Goal: Task Accomplishment & Management: Use online tool/utility

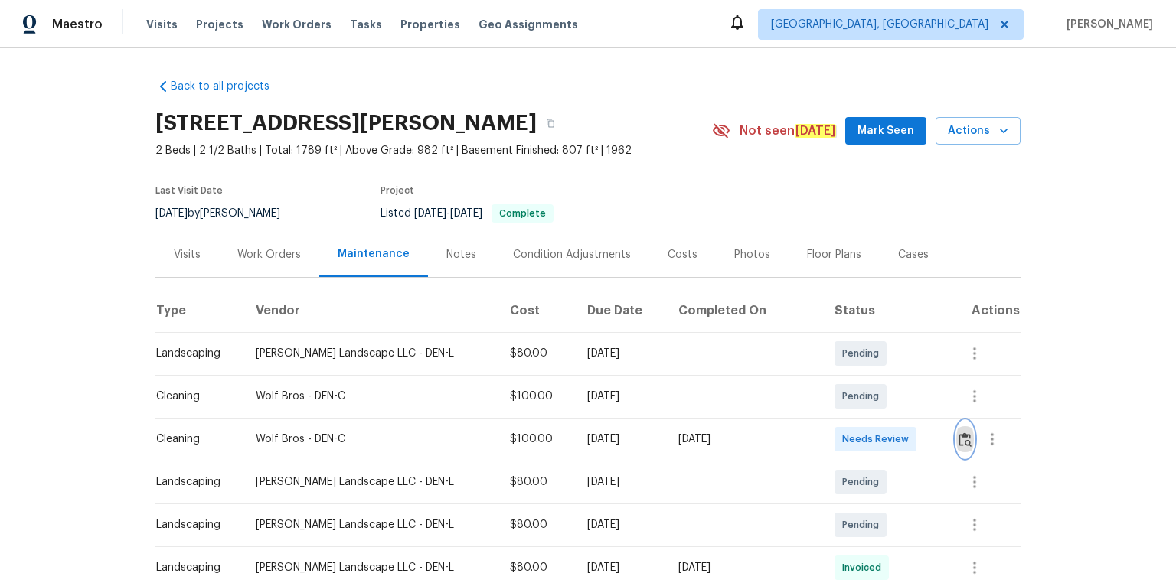
click at [956, 429] on button "button" at bounding box center [965, 439] width 18 height 37
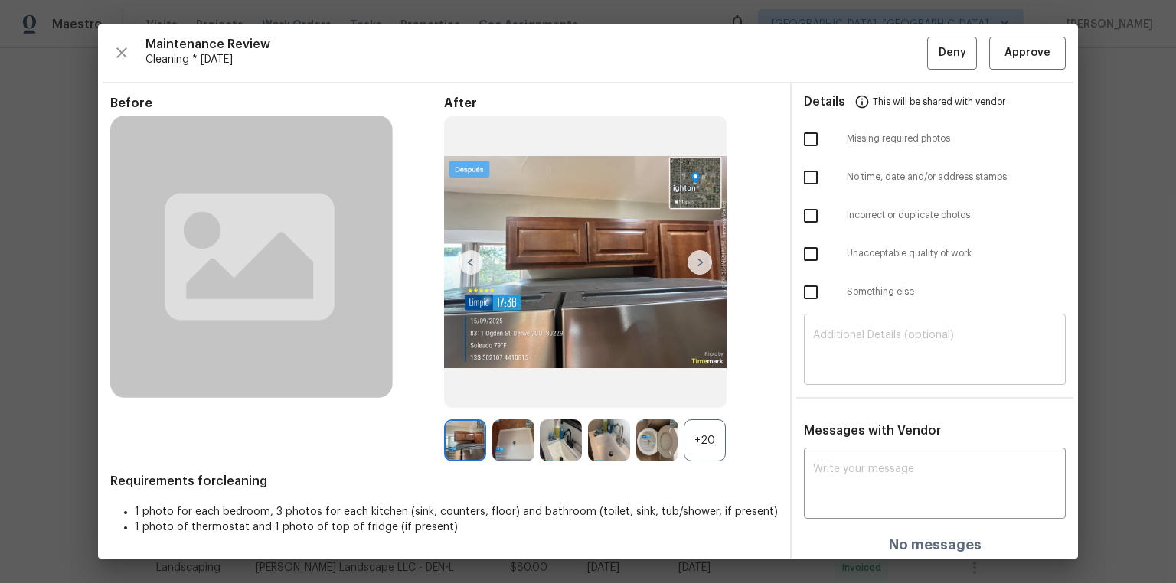
click at [943, 351] on textarea at bounding box center [934, 351] width 243 height 43
paste textarea "Maintenance Audit Team: Hello! Unfortunately, this cleaning visit completed on …"
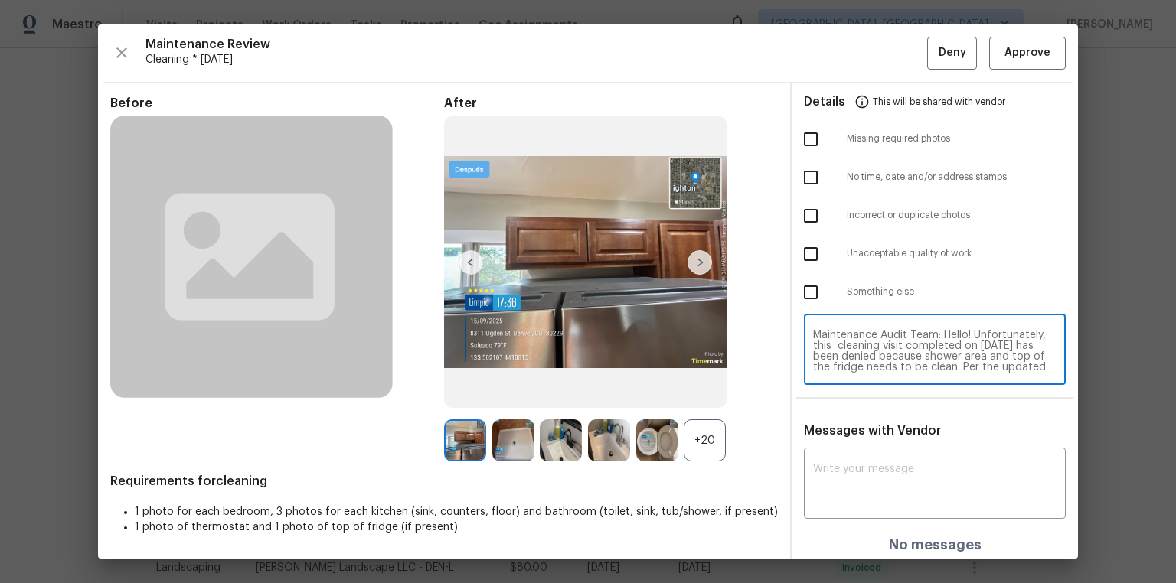
scroll to position [117, 0]
type textarea "Maintenance Audit Team: Hello! Unfortunately, this cleaning visit completed on …"
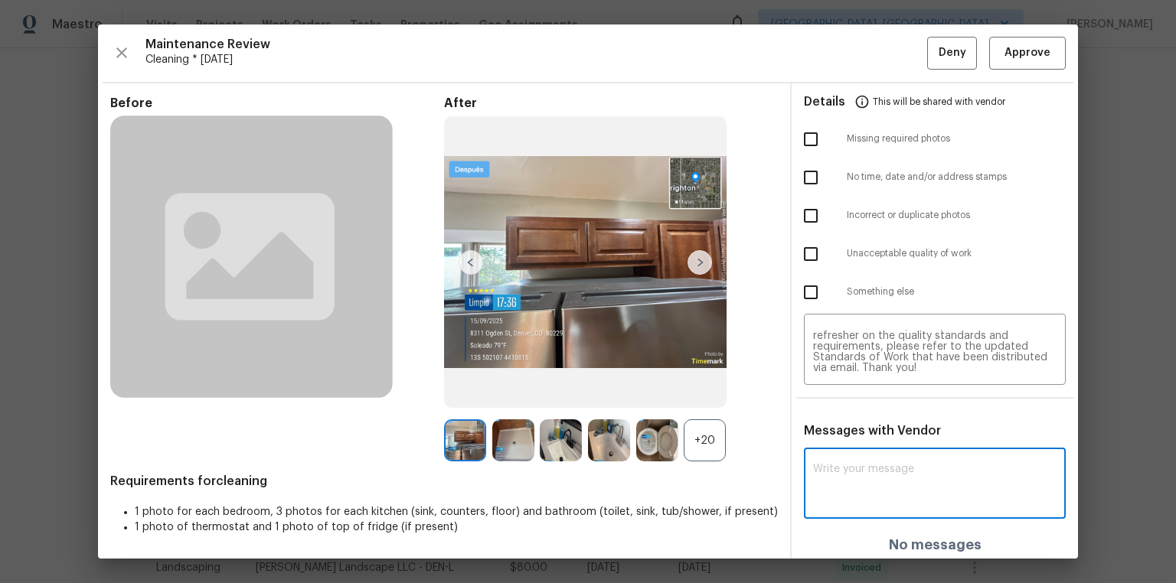
click at [906, 465] on textarea at bounding box center [934, 485] width 243 height 43
paste textarea "Maintenance Audit Team: Hello! Unfortunately, this cleaning visit completed on …"
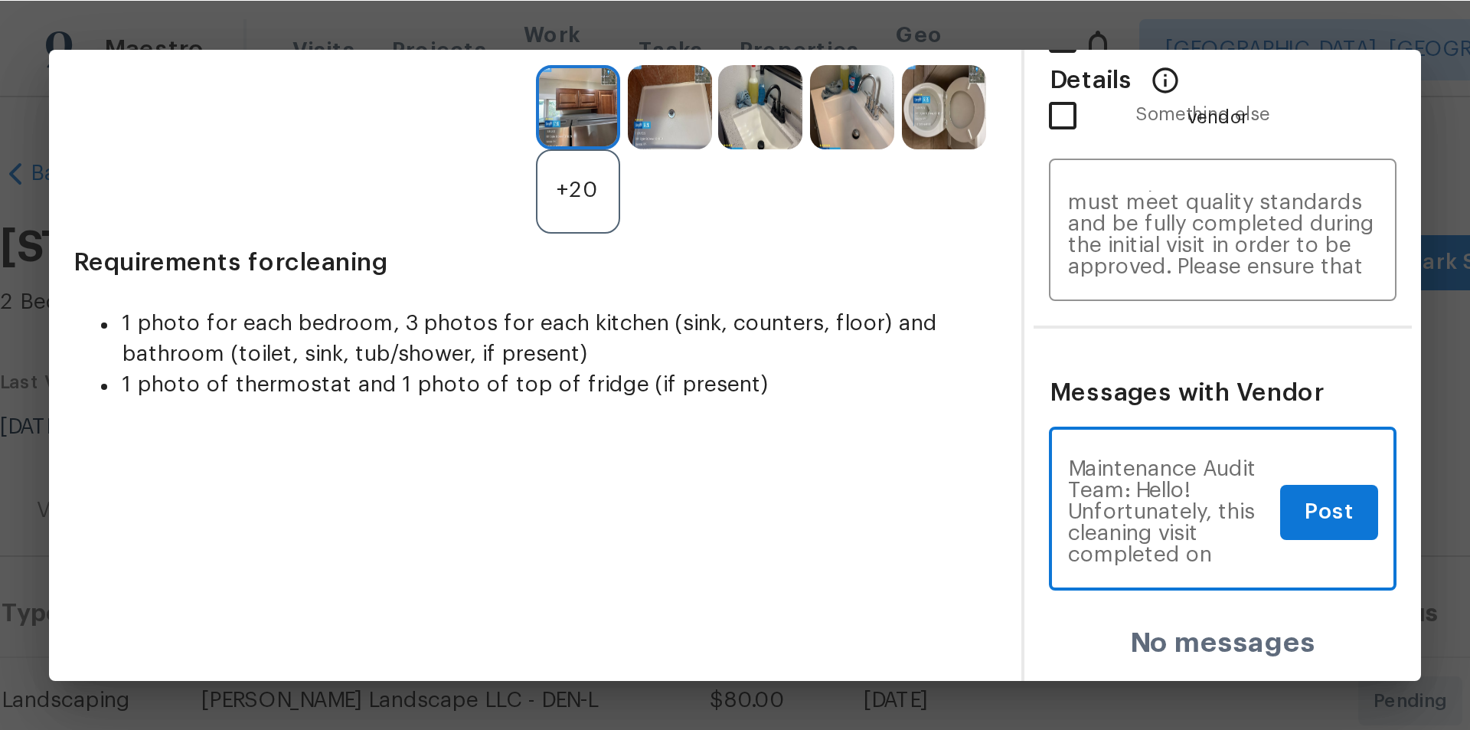
scroll to position [0, 0]
type textarea "Maintenance Audit Team: Hello! Unfortunately, this cleaning visit completed on …"
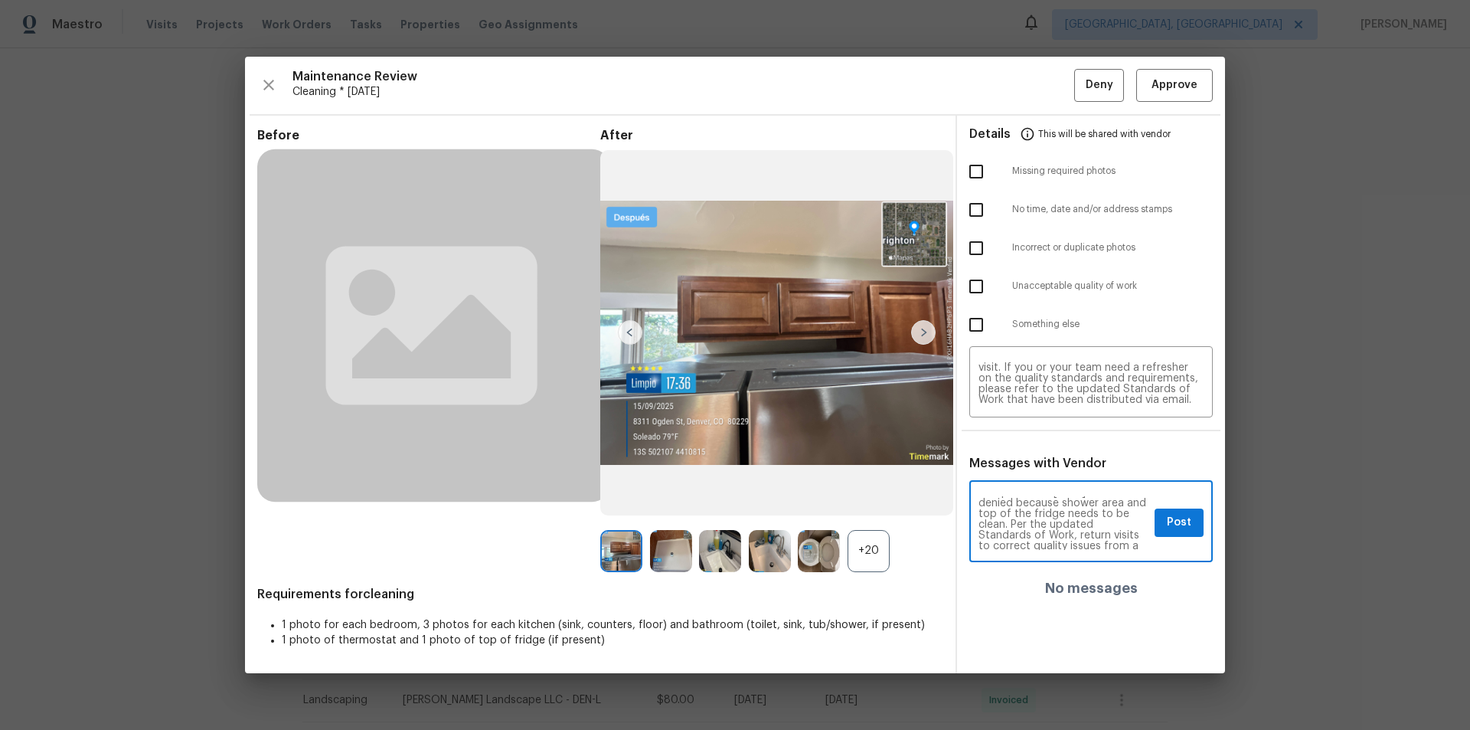
scroll to position [61, 0]
click at [960, 286] on input "checkbox" at bounding box center [976, 286] width 32 height 32
checkbox input "true"
click at [1175, 518] on span "Post" at bounding box center [1179, 522] width 24 height 19
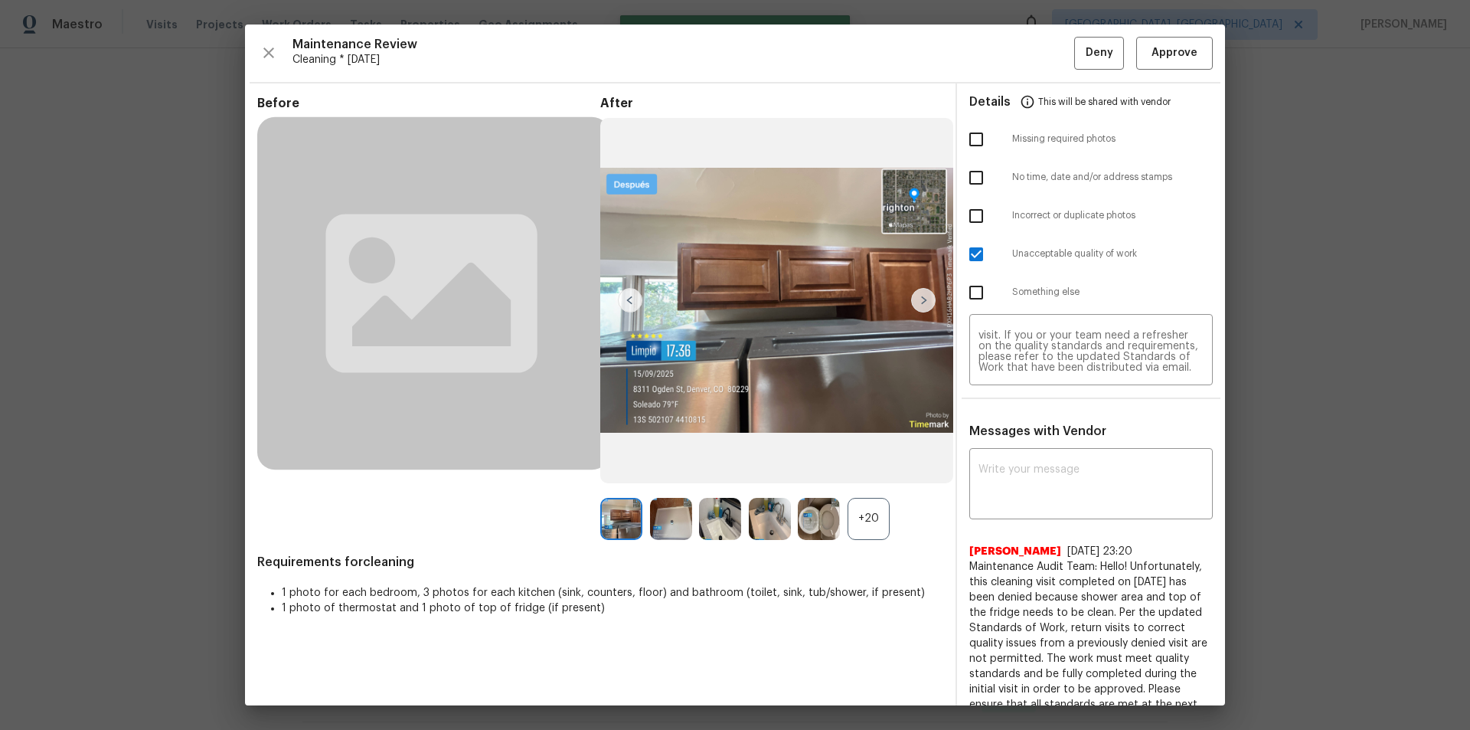
scroll to position [0, 0]
click at [1104, 54] on button "Deny" at bounding box center [1099, 53] width 50 height 33
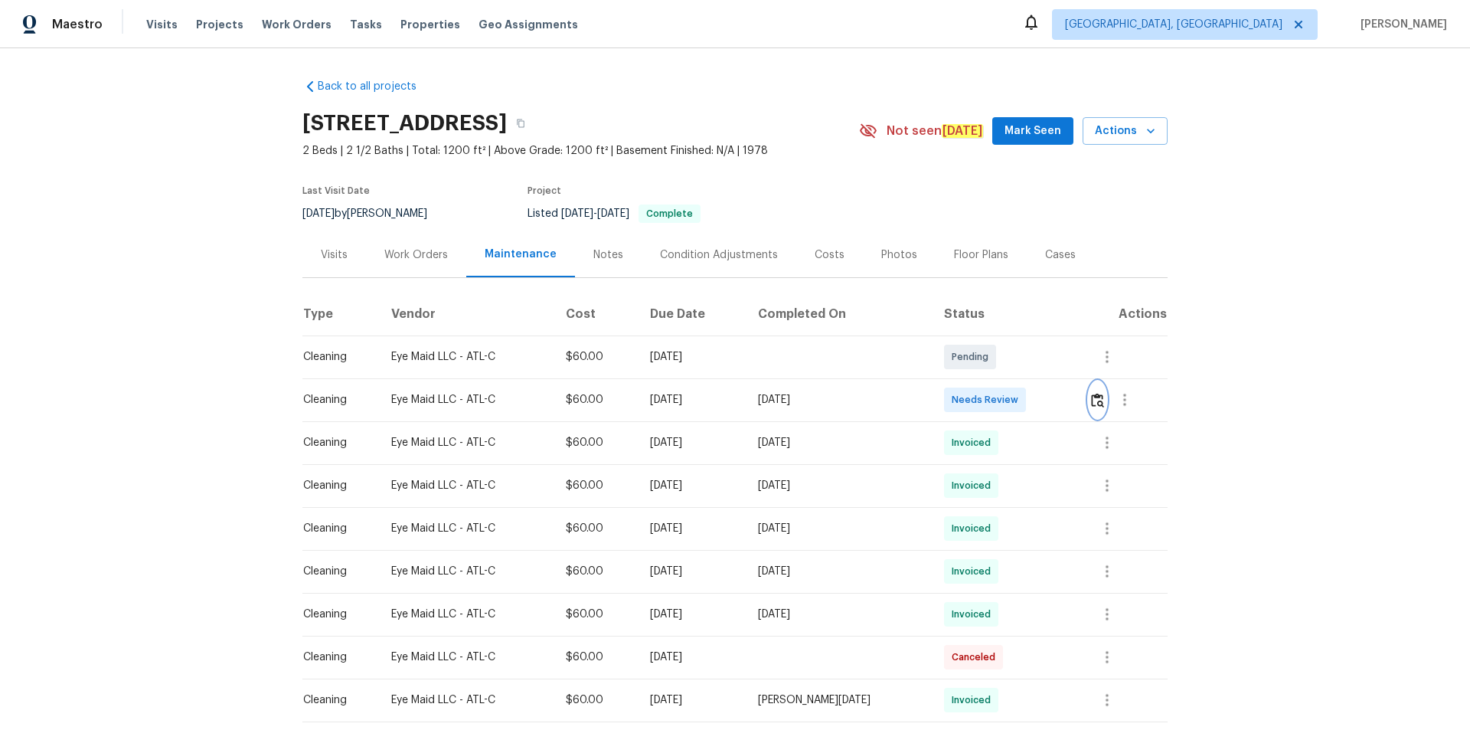
click at [1097, 397] on img "button" at bounding box center [1097, 400] width 13 height 15
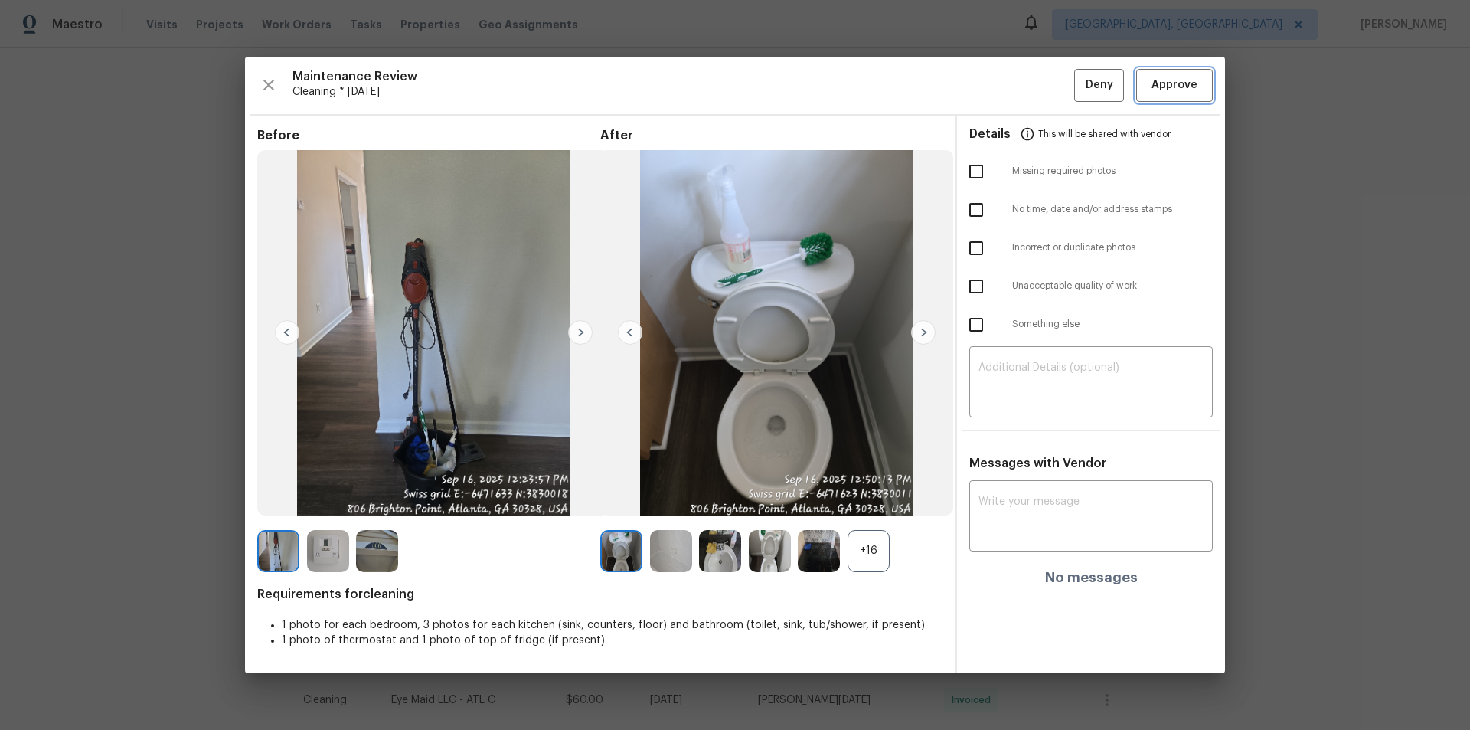
click at [1181, 79] on span "Approve" at bounding box center [1174, 85] width 46 height 19
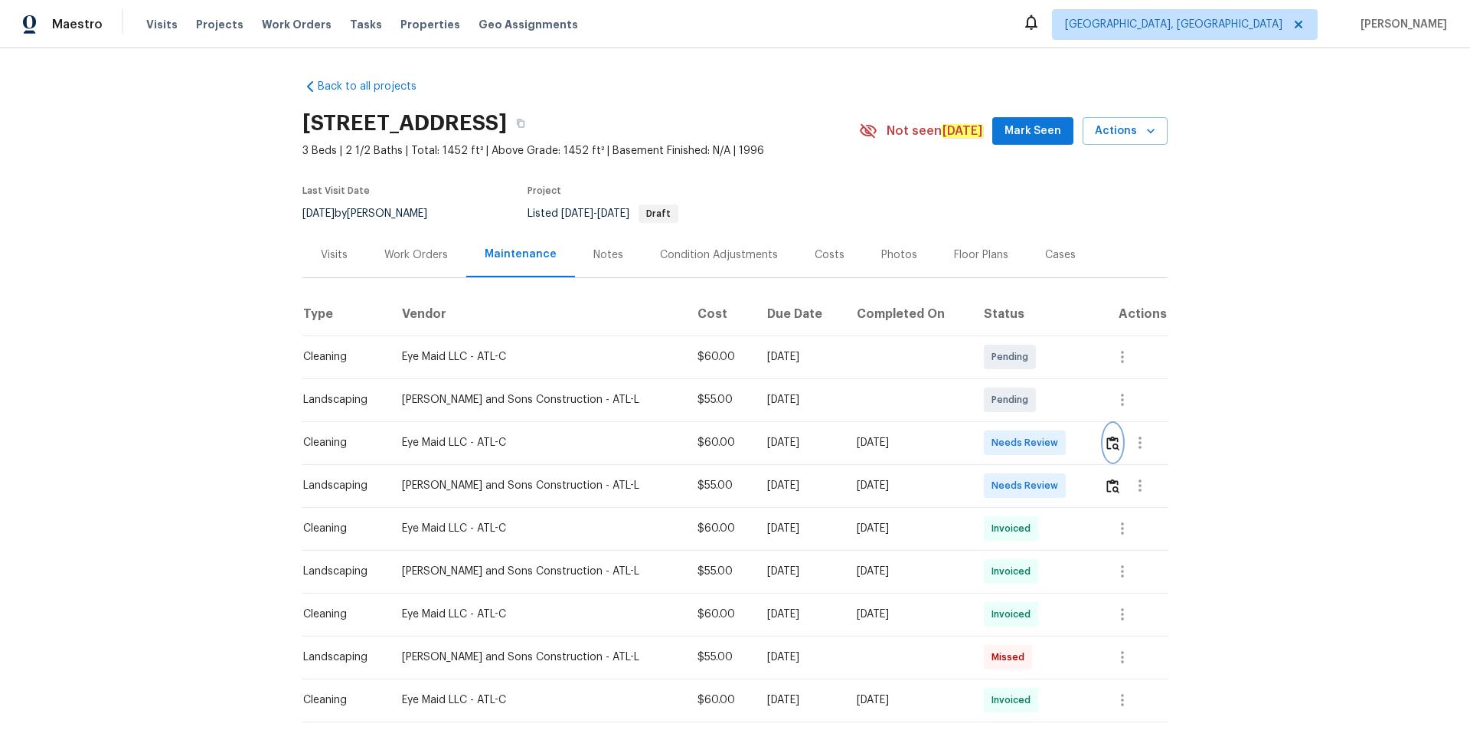
click at [1106, 440] on img "button" at bounding box center [1112, 443] width 13 height 15
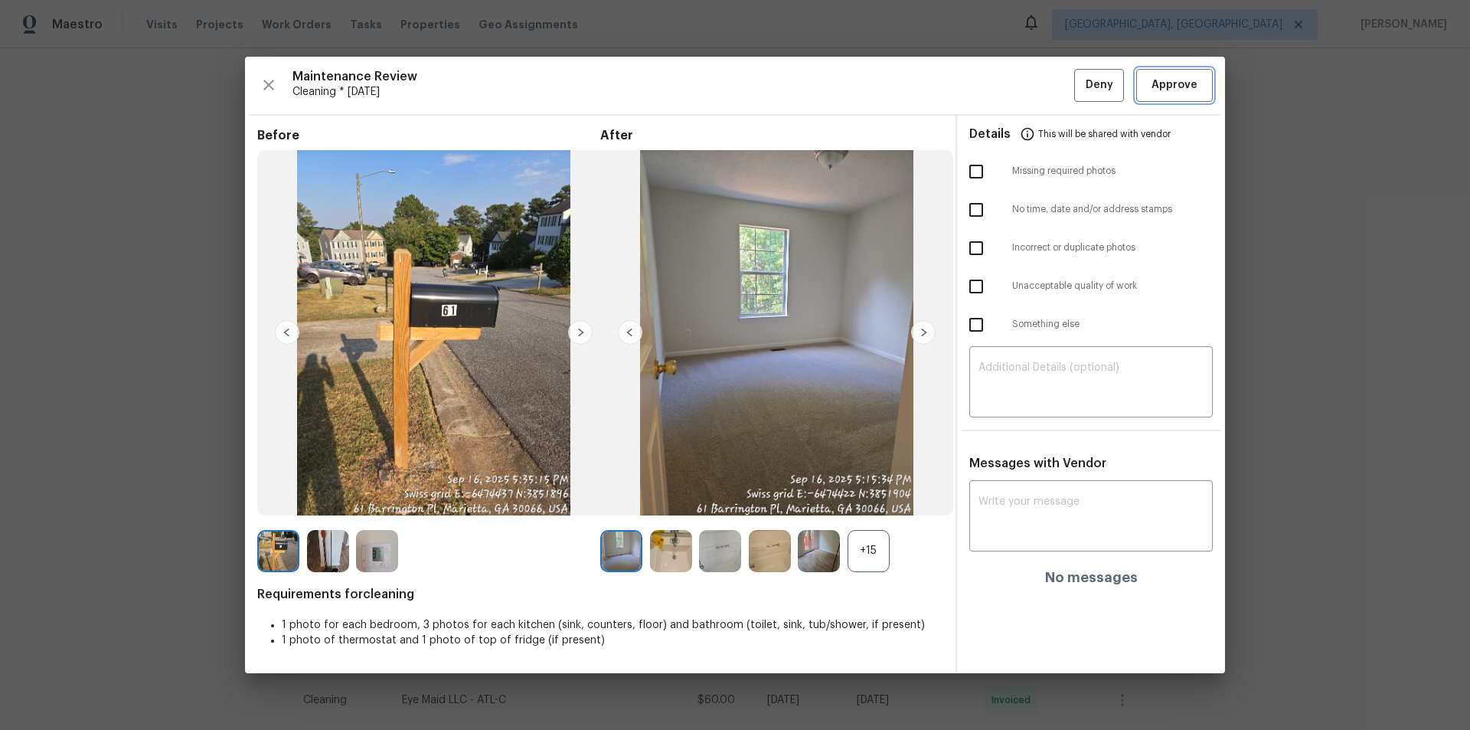
click at [1182, 84] on span "Approve" at bounding box center [1174, 85] width 46 height 19
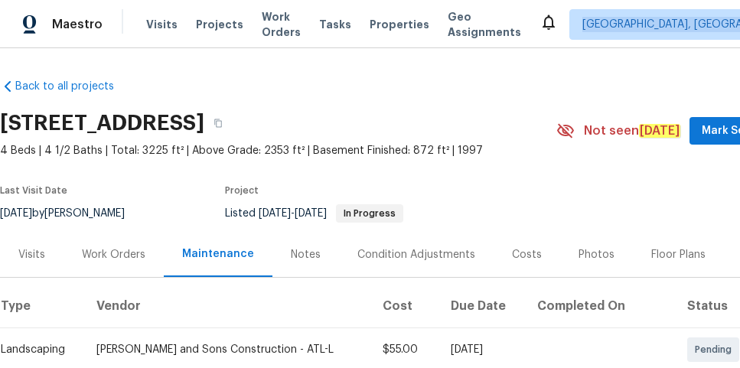
drag, startPoint x: 550, startPoint y: 6, endPoint x: 1026, endPoint y: -369, distance: 605.5
click at [740, 0] on html "Maestro Visits Projects Work Orders Tasks Properties Geo Assignments [GEOGRAPHI…" at bounding box center [370, 184] width 740 height 368
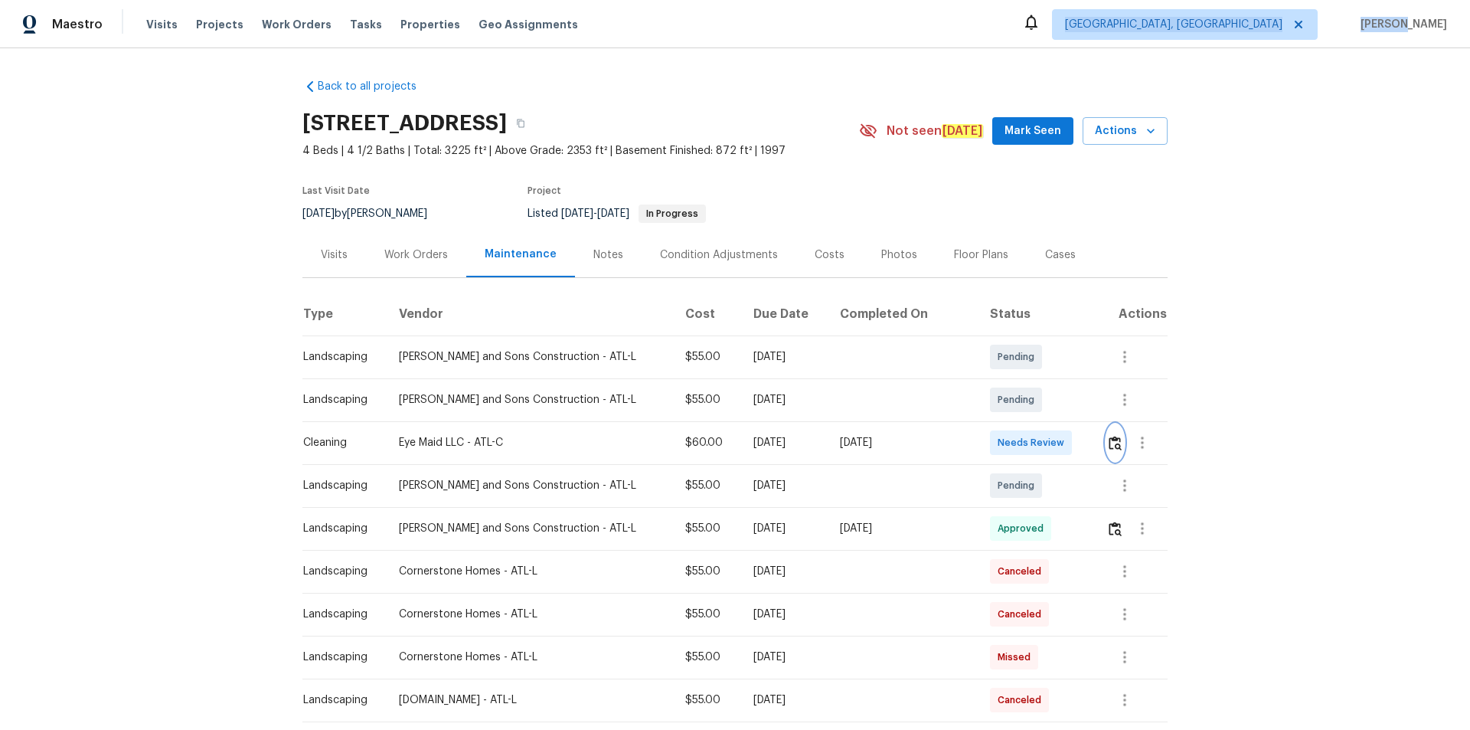
click at [1045, 448] on button "button" at bounding box center [1115, 442] width 18 height 37
click at [1045, 440] on img "button" at bounding box center [1114, 443] width 13 height 15
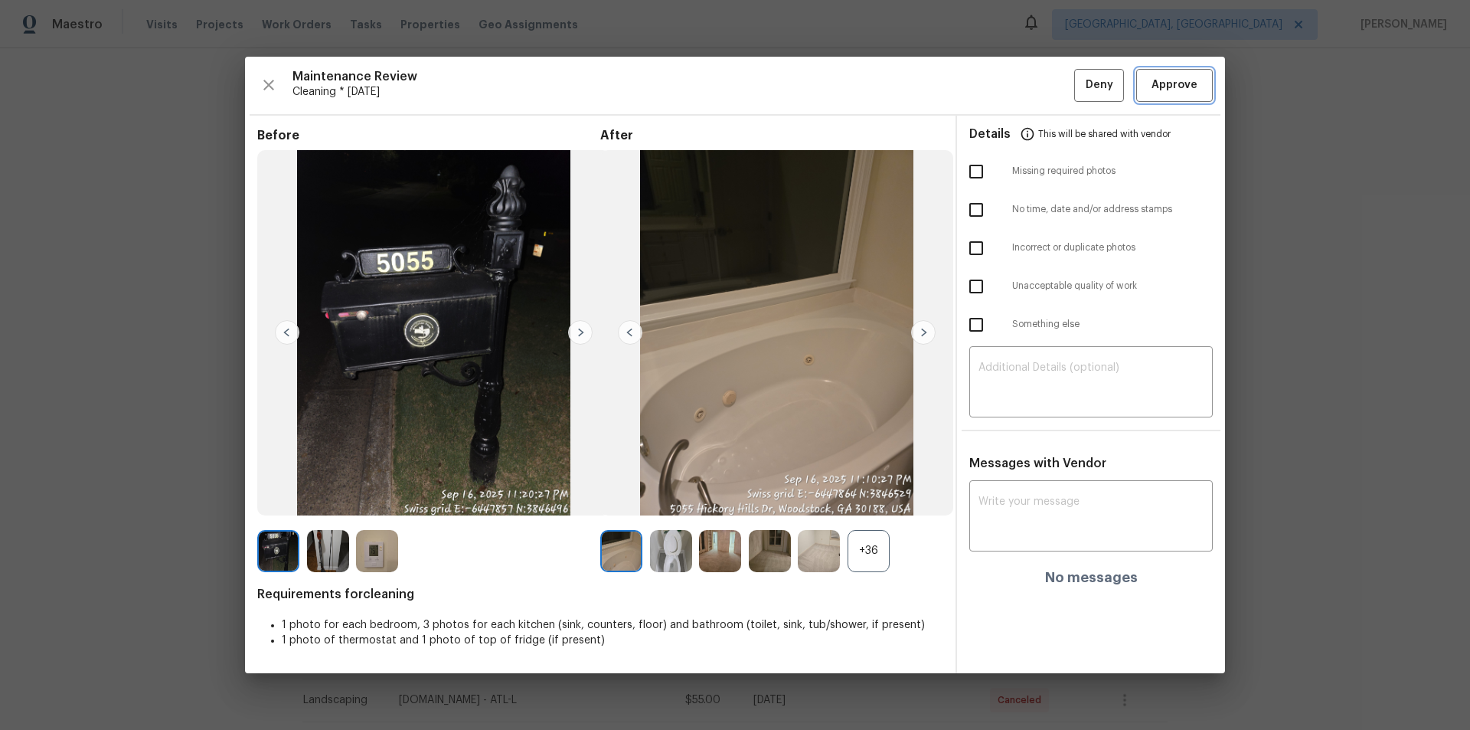
click at [1045, 70] on button "Approve" at bounding box center [1174, 85] width 77 height 33
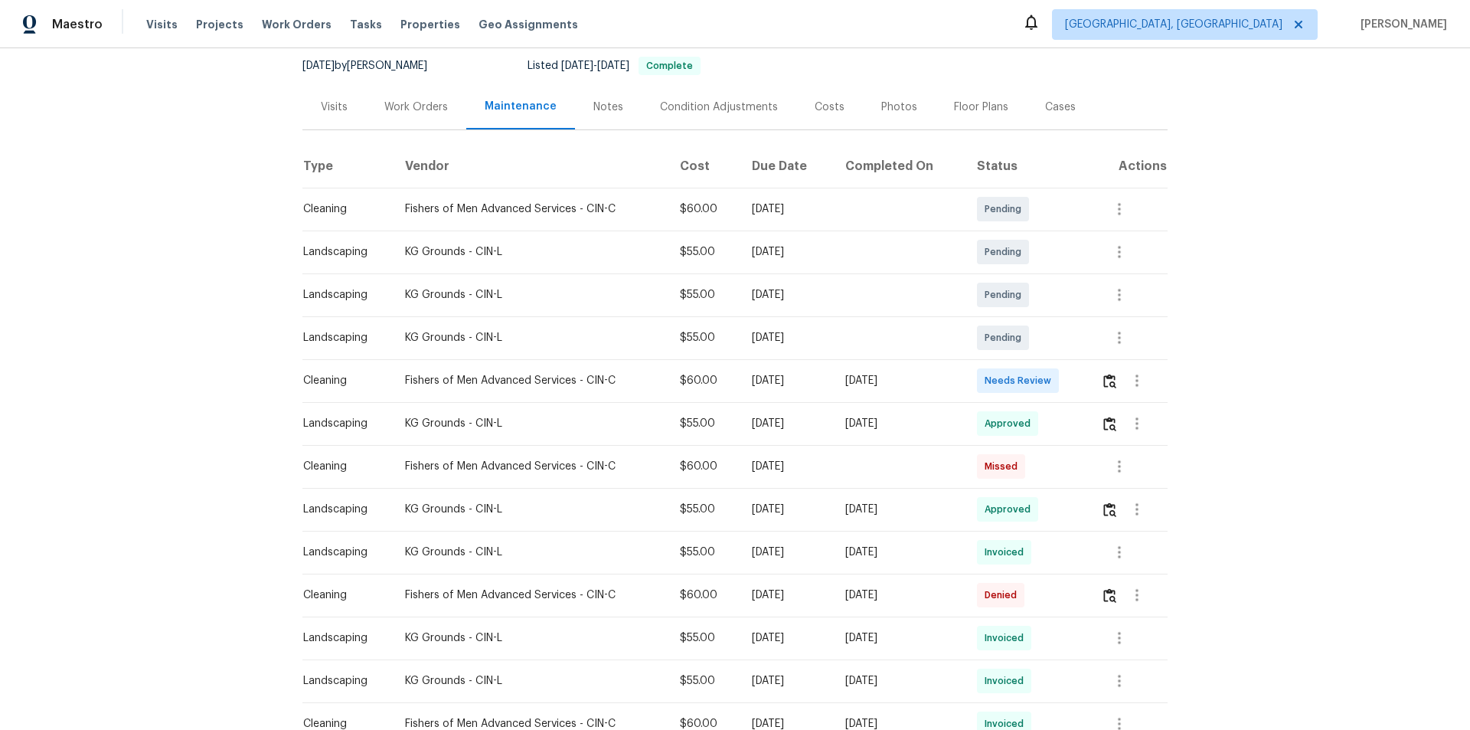
scroll to position [153, 0]
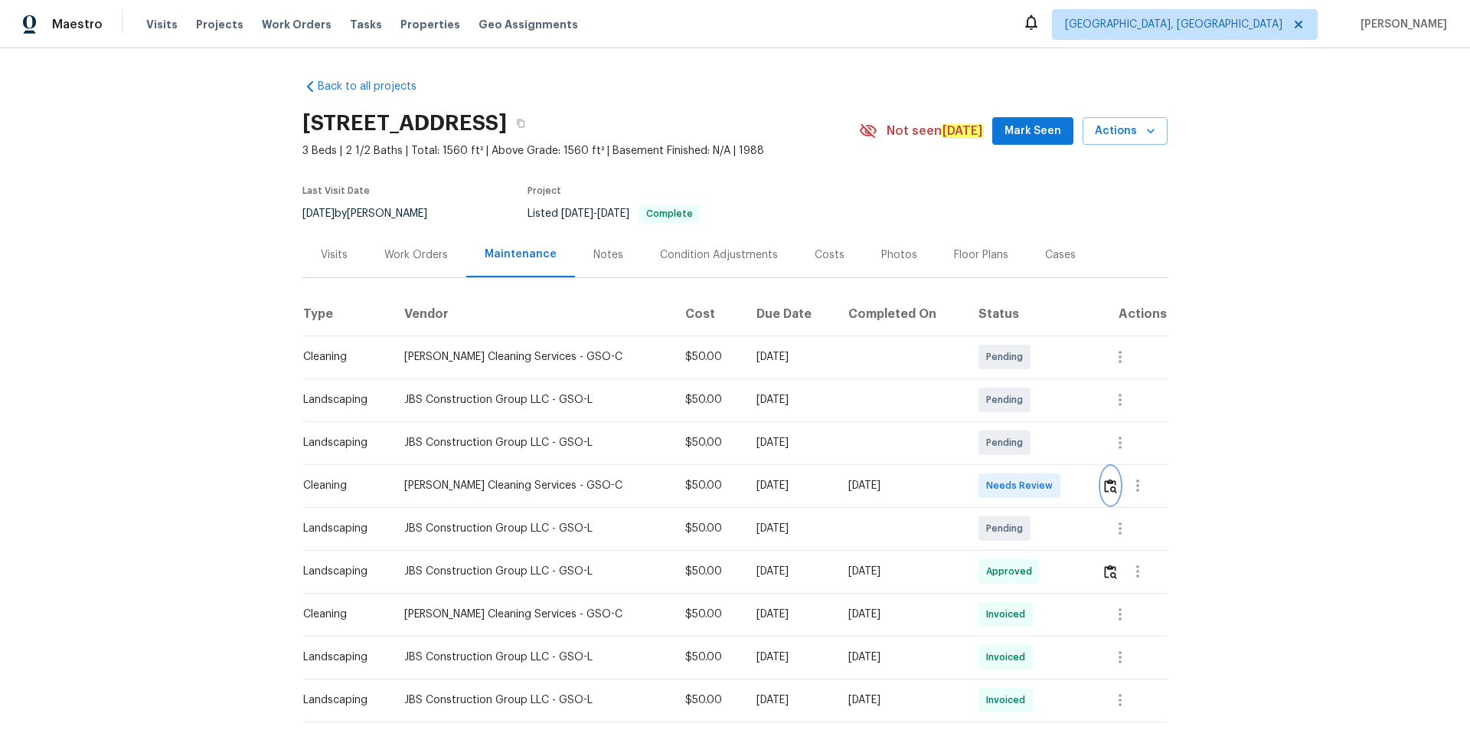
click at [1045, 489] on button "button" at bounding box center [1111, 485] width 18 height 37
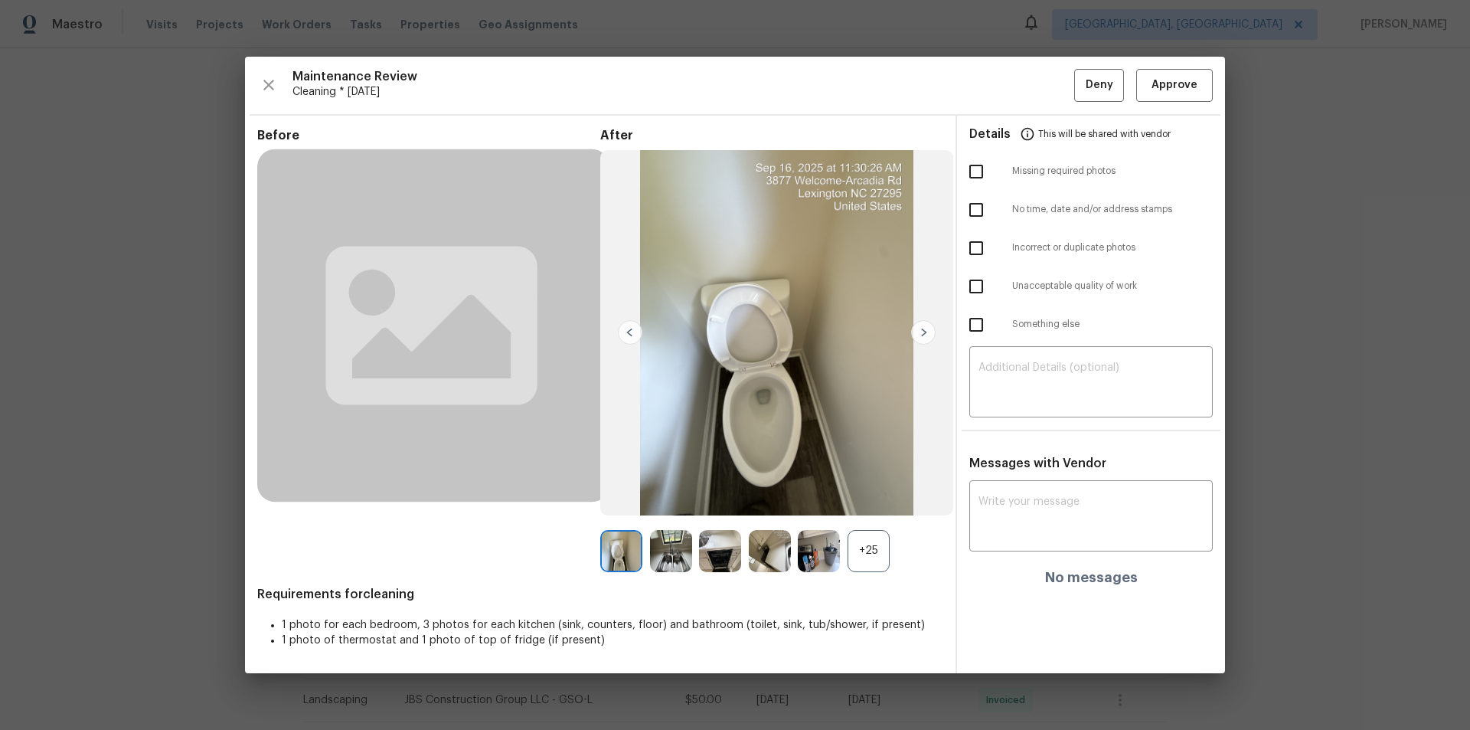
click at [1045, 68] on div "Maintenance Review Cleaning * Wed, Sep 17 Deny Approve Before After +25 Require…" at bounding box center [735, 365] width 980 height 616
click at [1045, 85] on span "Approve" at bounding box center [1174, 85] width 46 height 19
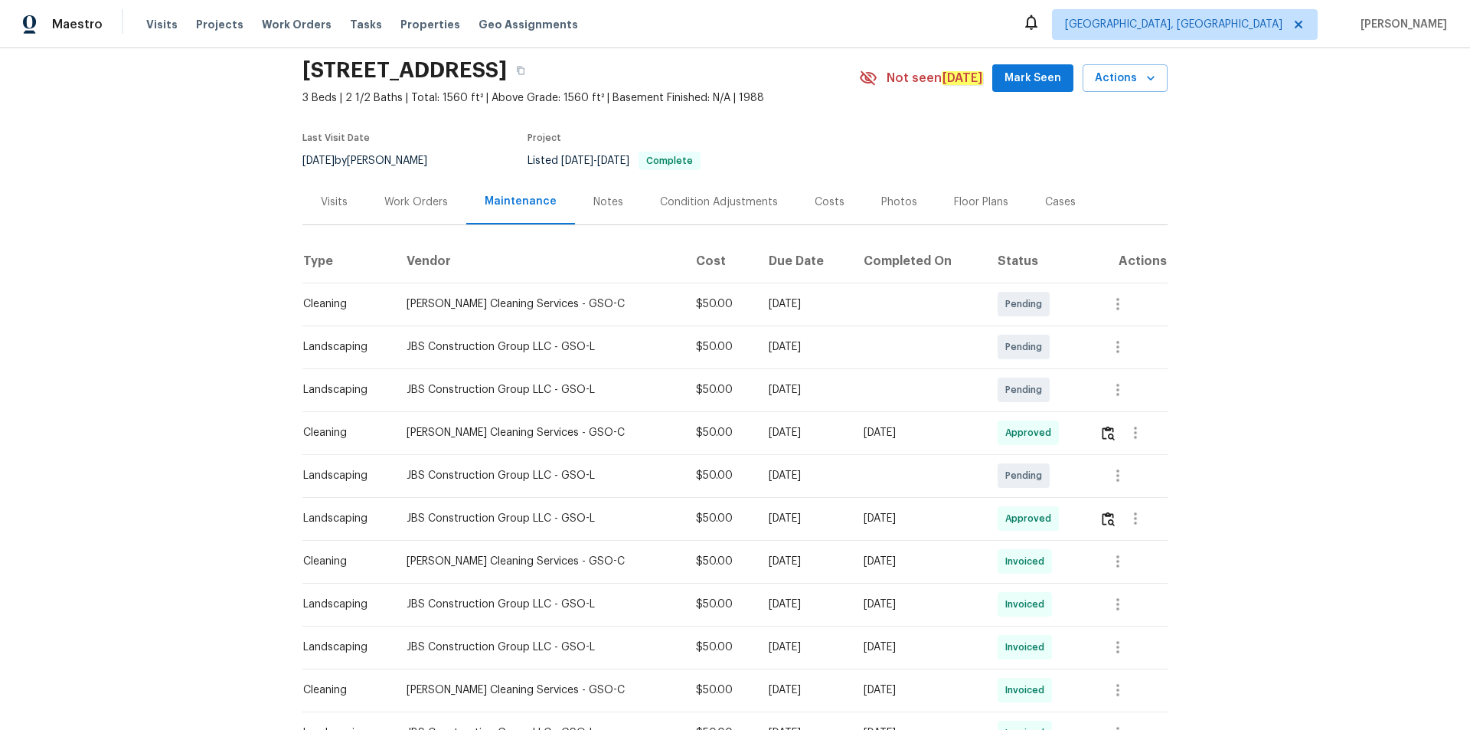
scroll to position [77, 0]
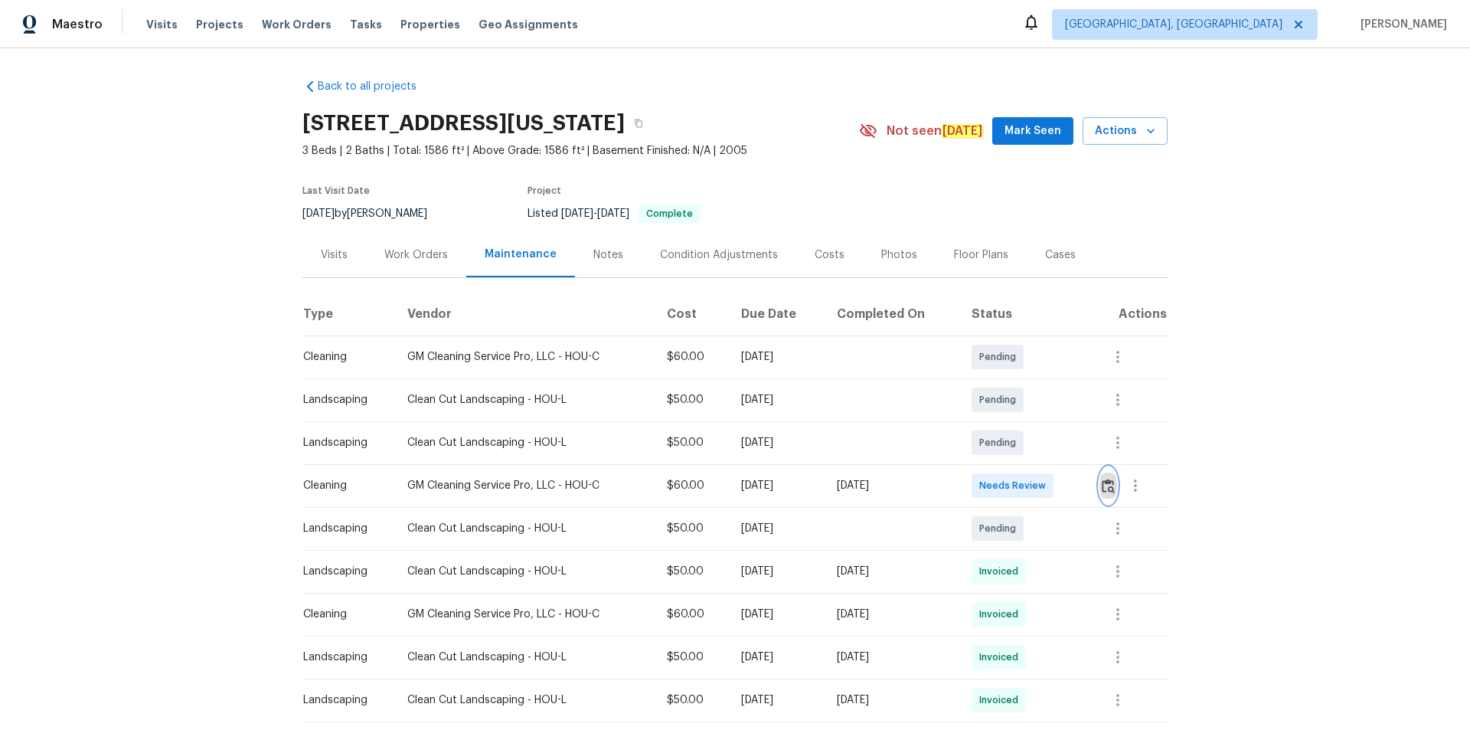
click at [1045, 484] on button "button" at bounding box center [1108, 485] width 18 height 37
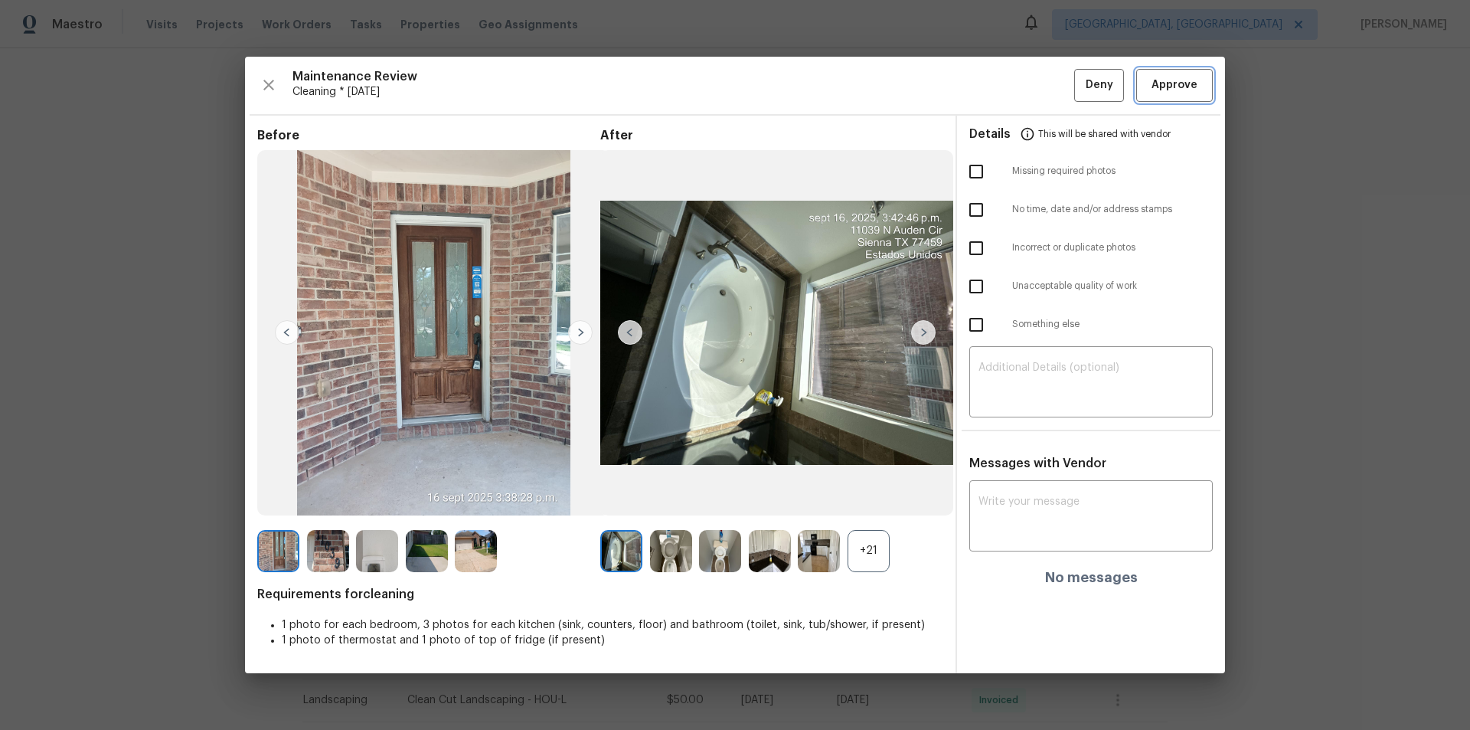
click at [1045, 87] on span "Approve" at bounding box center [1174, 85] width 52 height 19
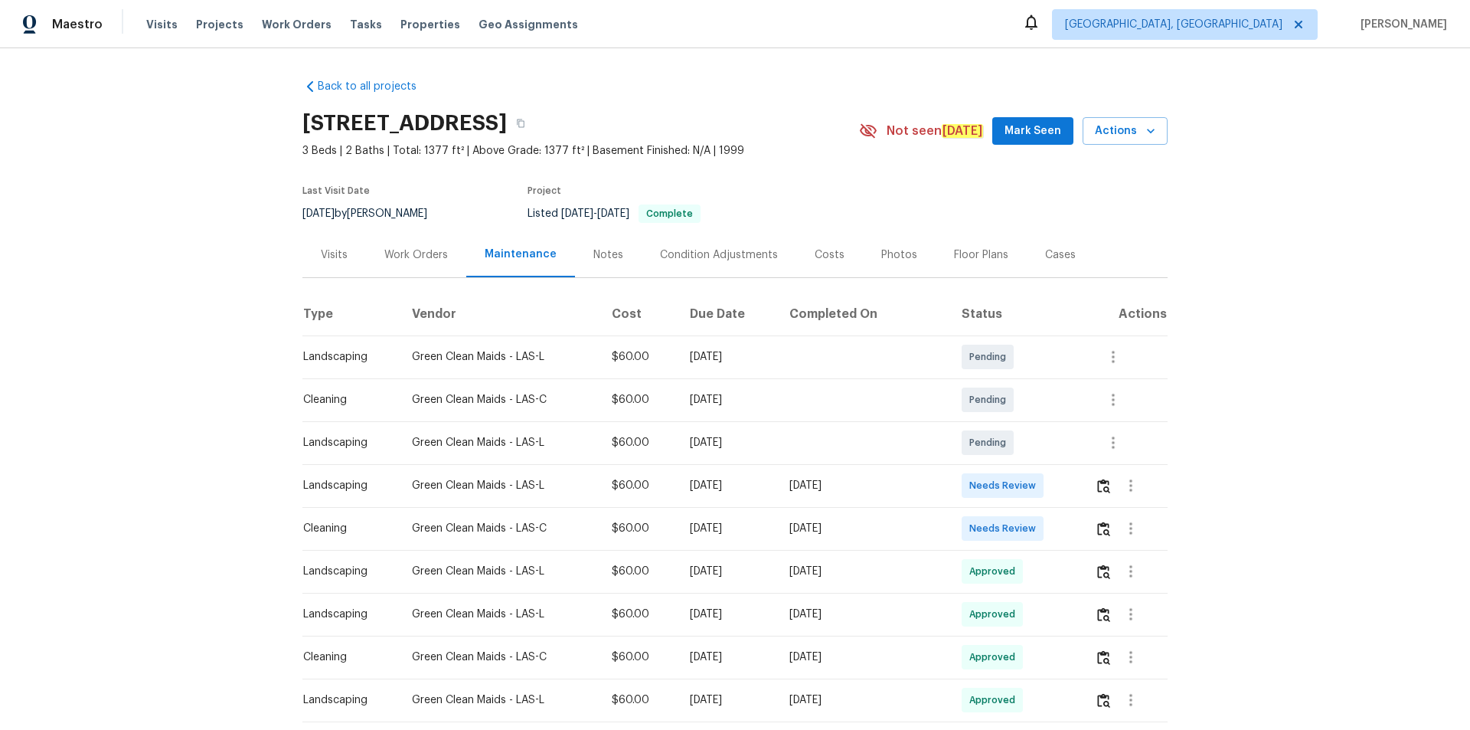
click at [1045, 482] on td at bounding box center [1124, 485] width 85 height 43
click at [1045, 490] on td "Needs Review" at bounding box center [1016, 528] width 134 height 43
click at [1045, 490] on img "button" at bounding box center [1103, 528] width 13 height 15
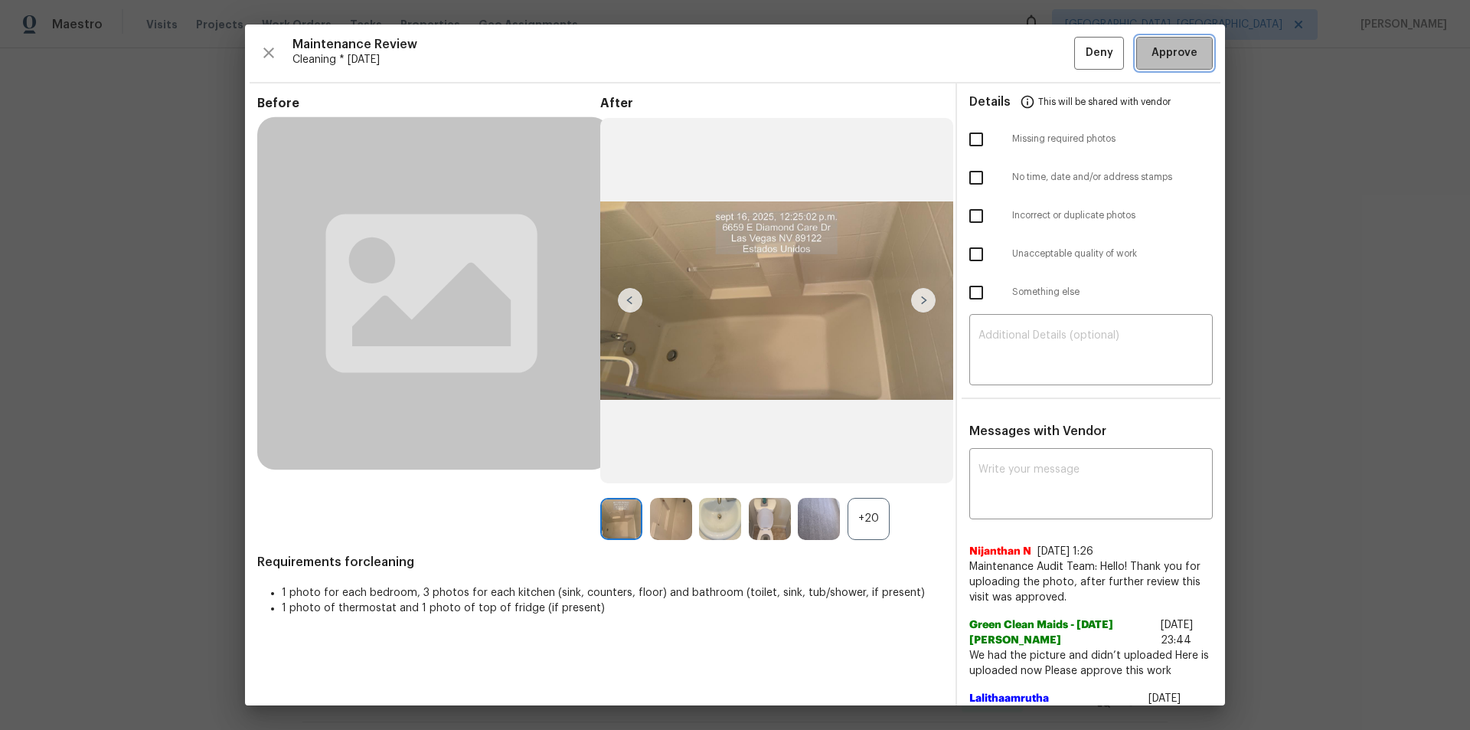
click at [1045, 48] on span "Approve" at bounding box center [1174, 53] width 46 height 19
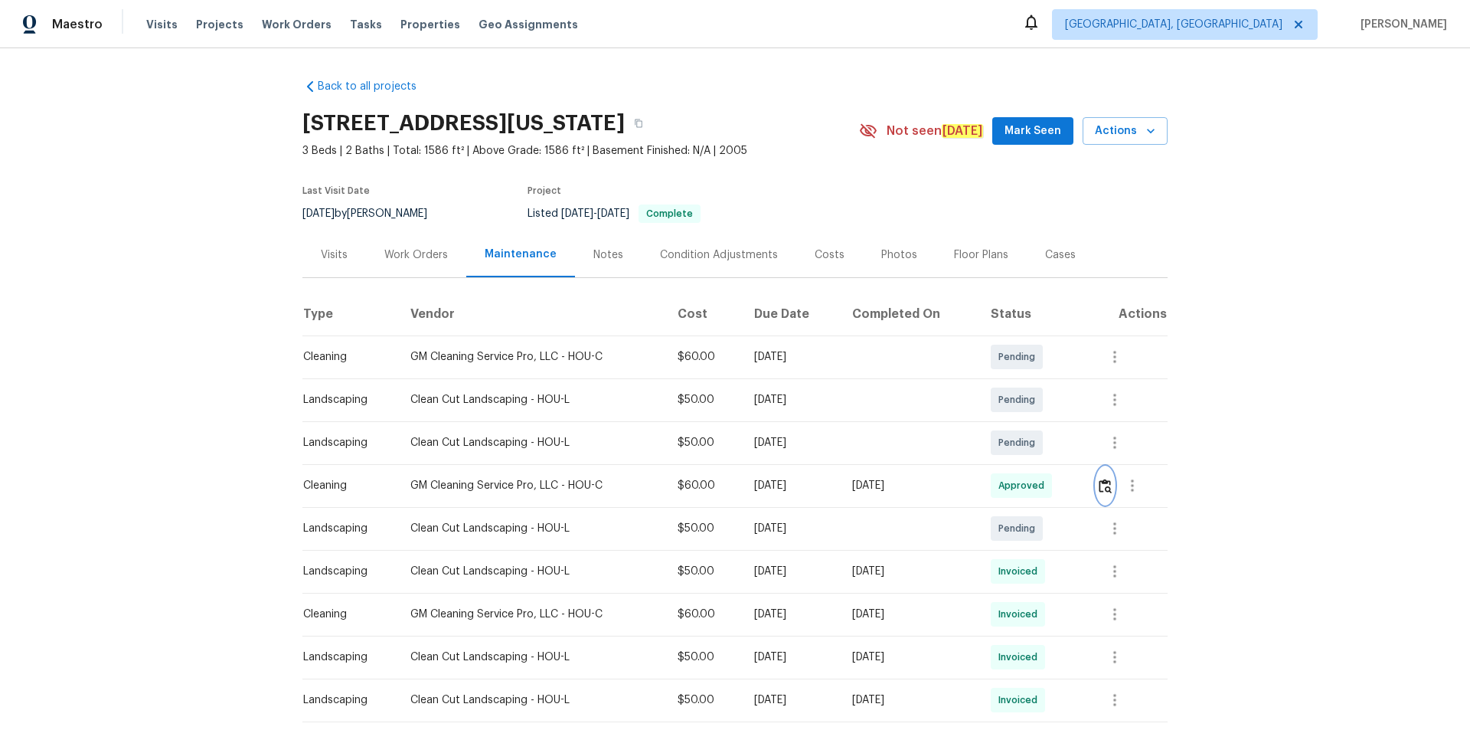
click at [1100, 482] on img "button" at bounding box center [1104, 485] width 13 height 15
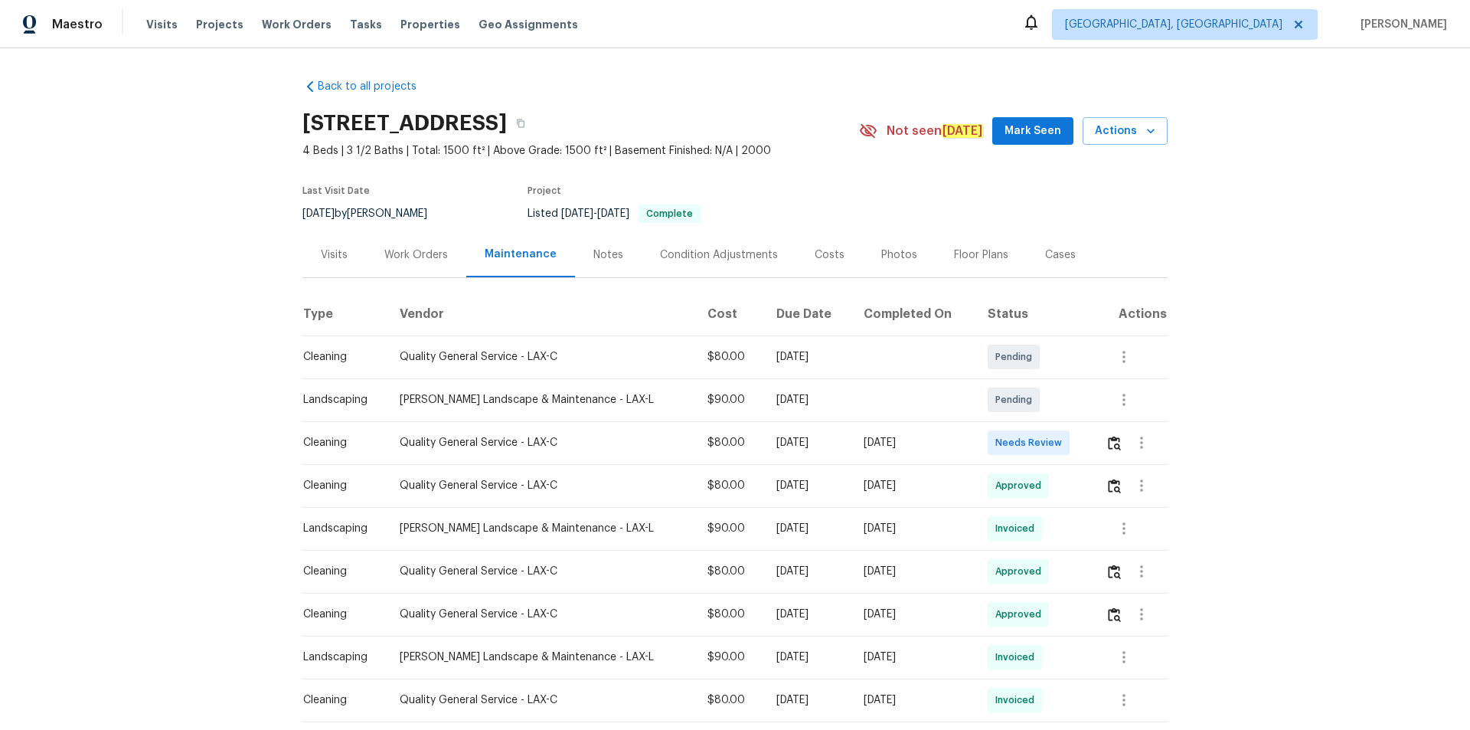
click at [1045, 456] on td at bounding box center [1130, 442] width 74 height 43
click at [1045, 450] on img "button" at bounding box center [1114, 443] width 13 height 15
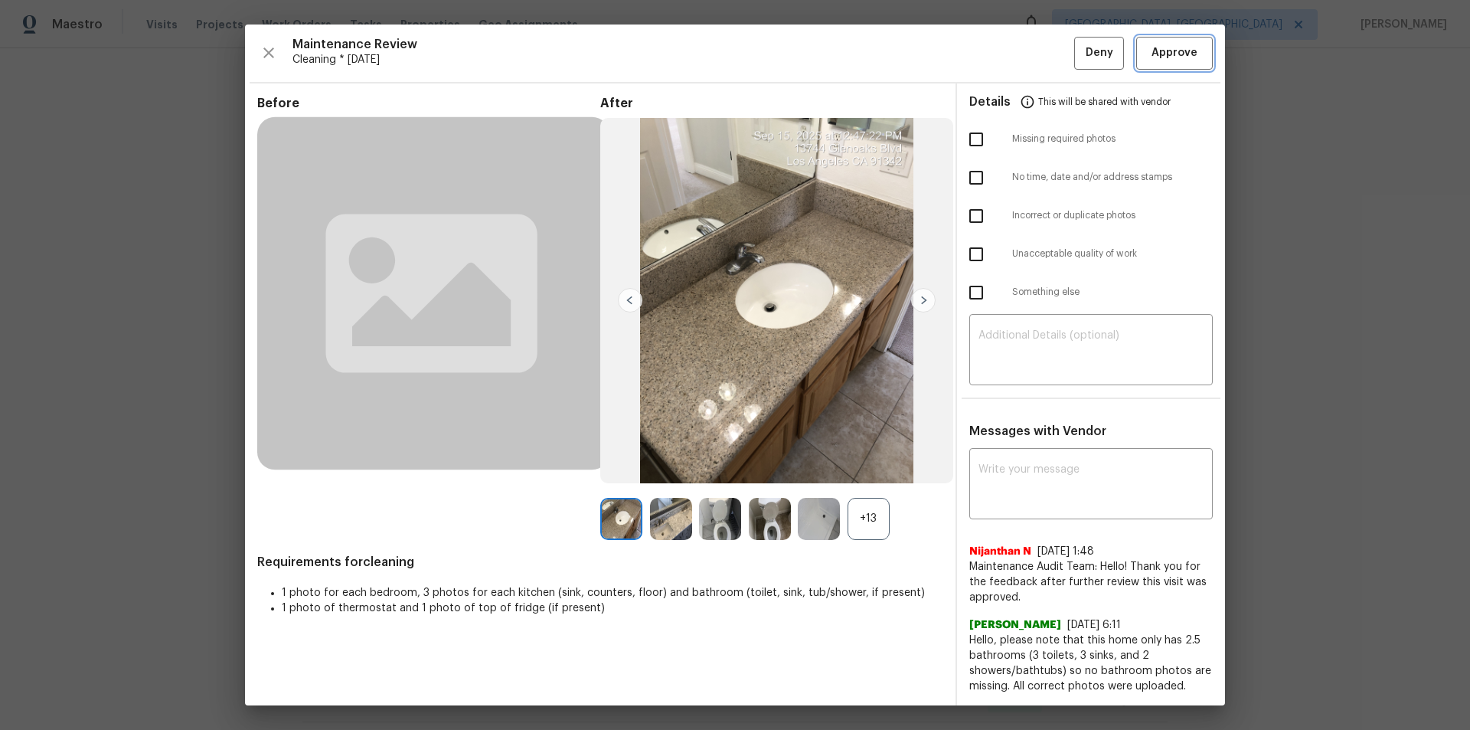
drag, startPoint x: 1181, startPoint y: 41, endPoint x: 1182, endPoint y: 49, distance: 7.7
click at [1045, 44] on button "Approve" at bounding box center [1174, 53] width 77 height 33
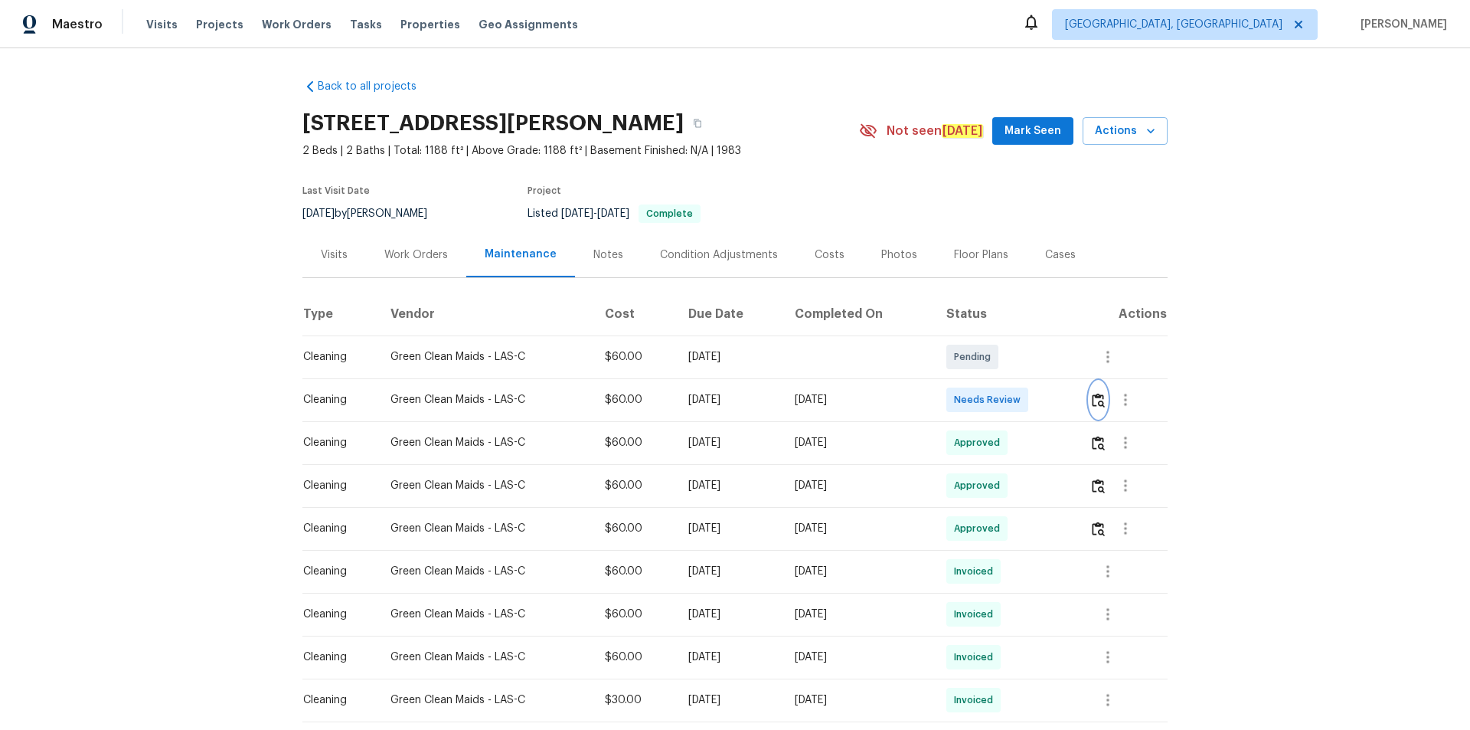
click at [1045, 394] on img "button" at bounding box center [1098, 400] width 13 height 15
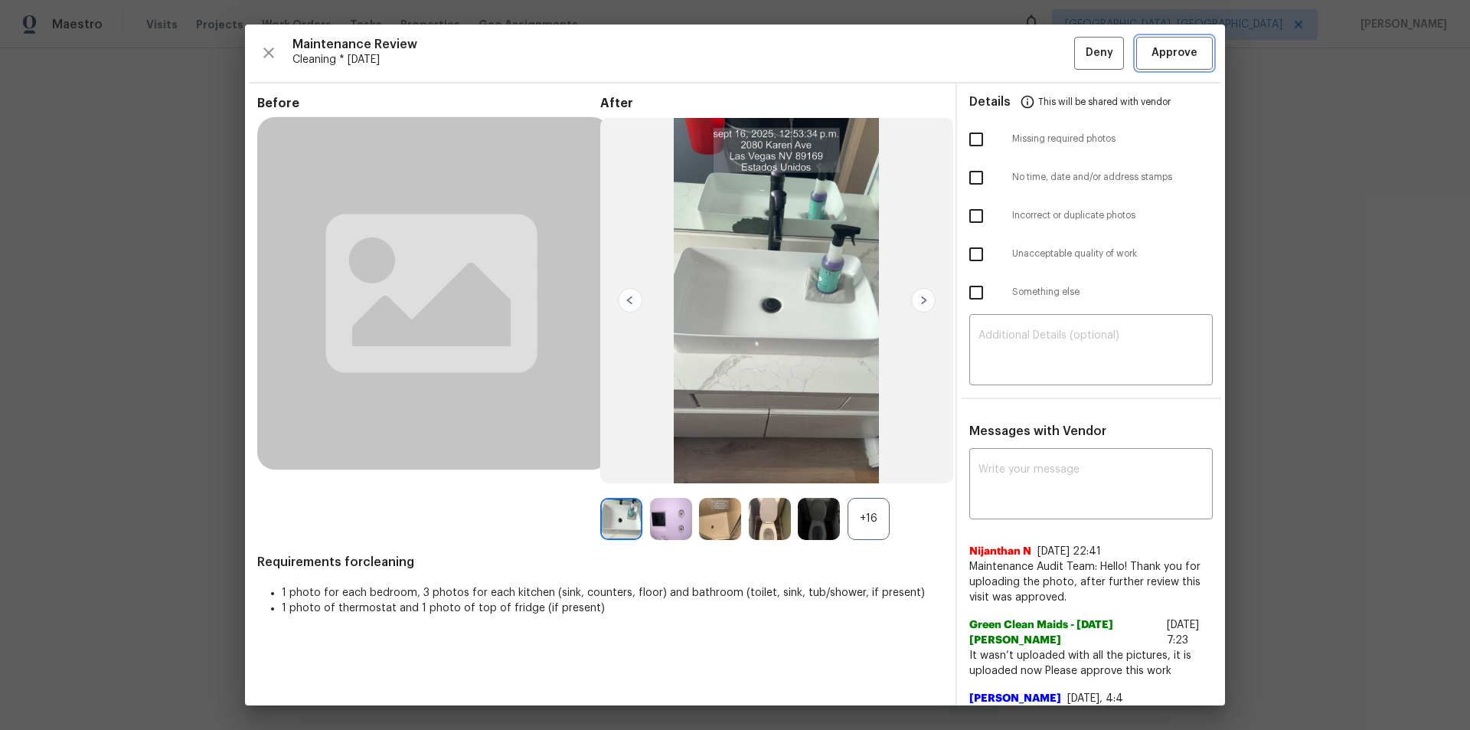
click at [1045, 50] on span "Approve" at bounding box center [1174, 53] width 46 height 19
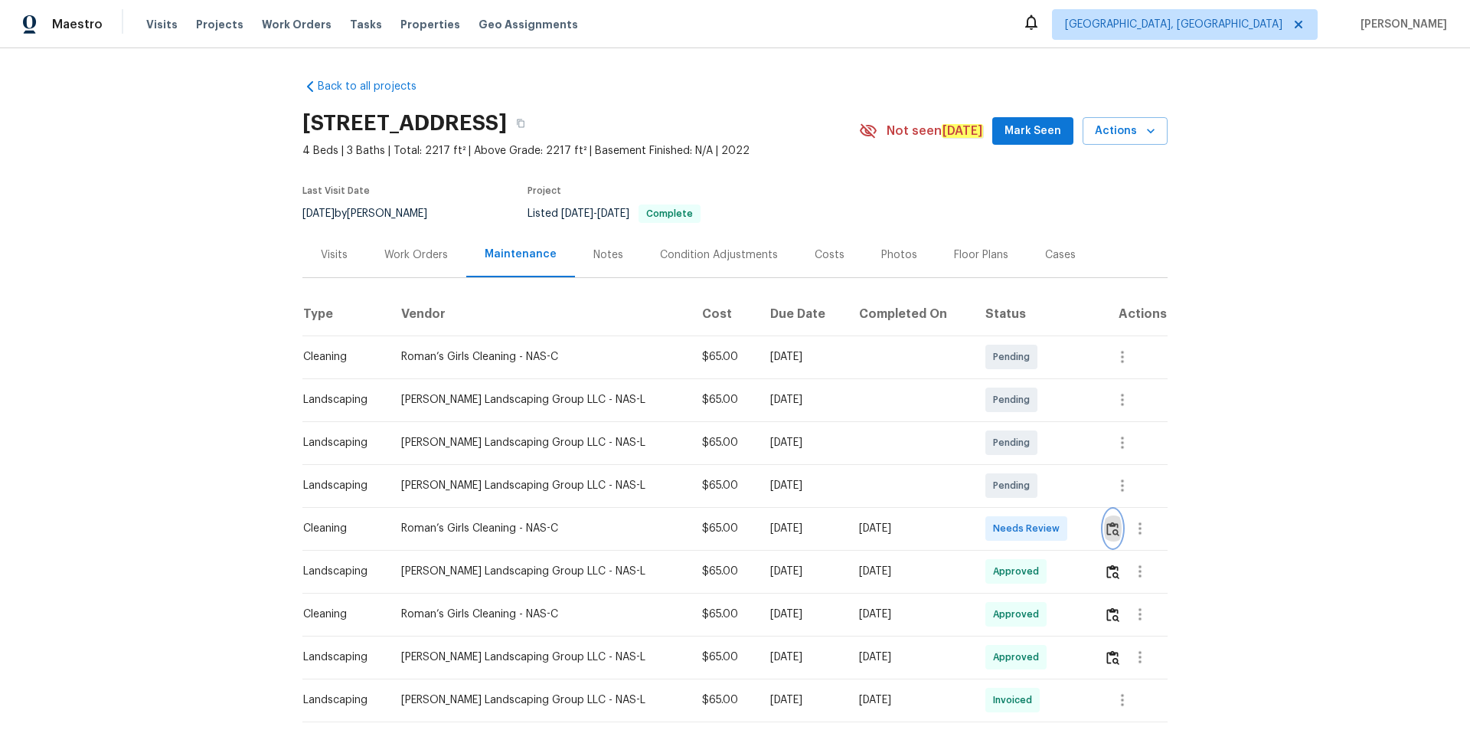
click at [1045, 490] on img "button" at bounding box center [1112, 528] width 13 height 15
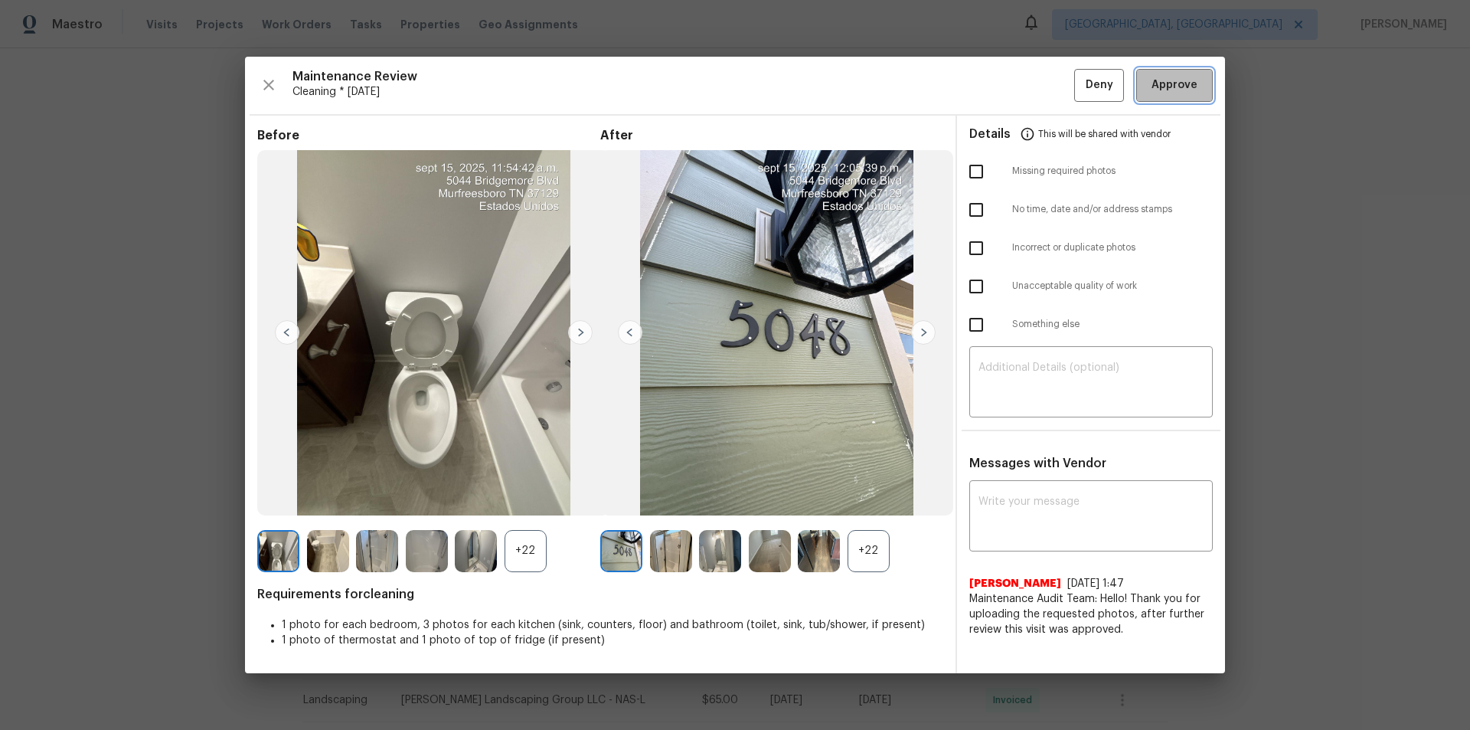
click at [1045, 81] on span "Approve" at bounding box center [1174, 85] width 46 height 19
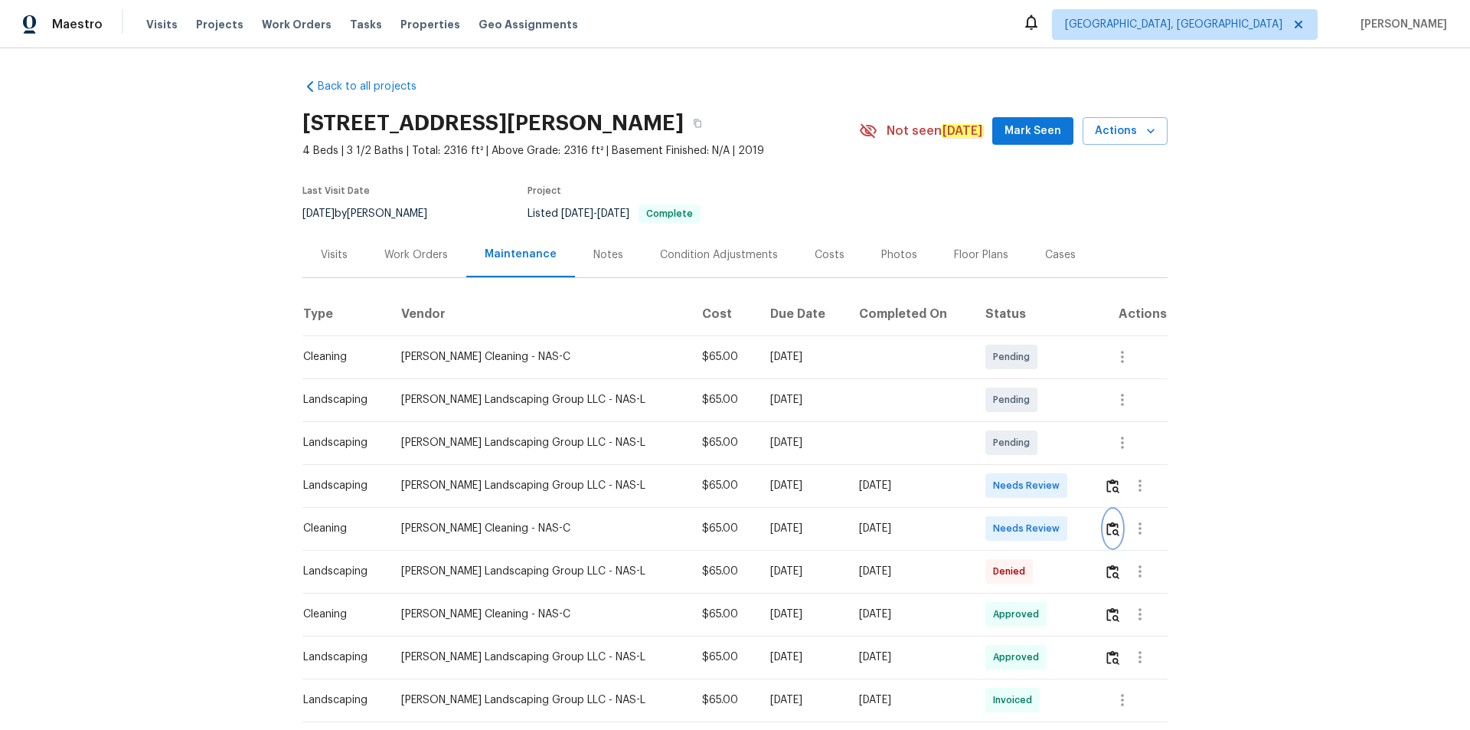
click at [1045, 490] on button "button" at bounding box center [1113, 528] width 18 height 37
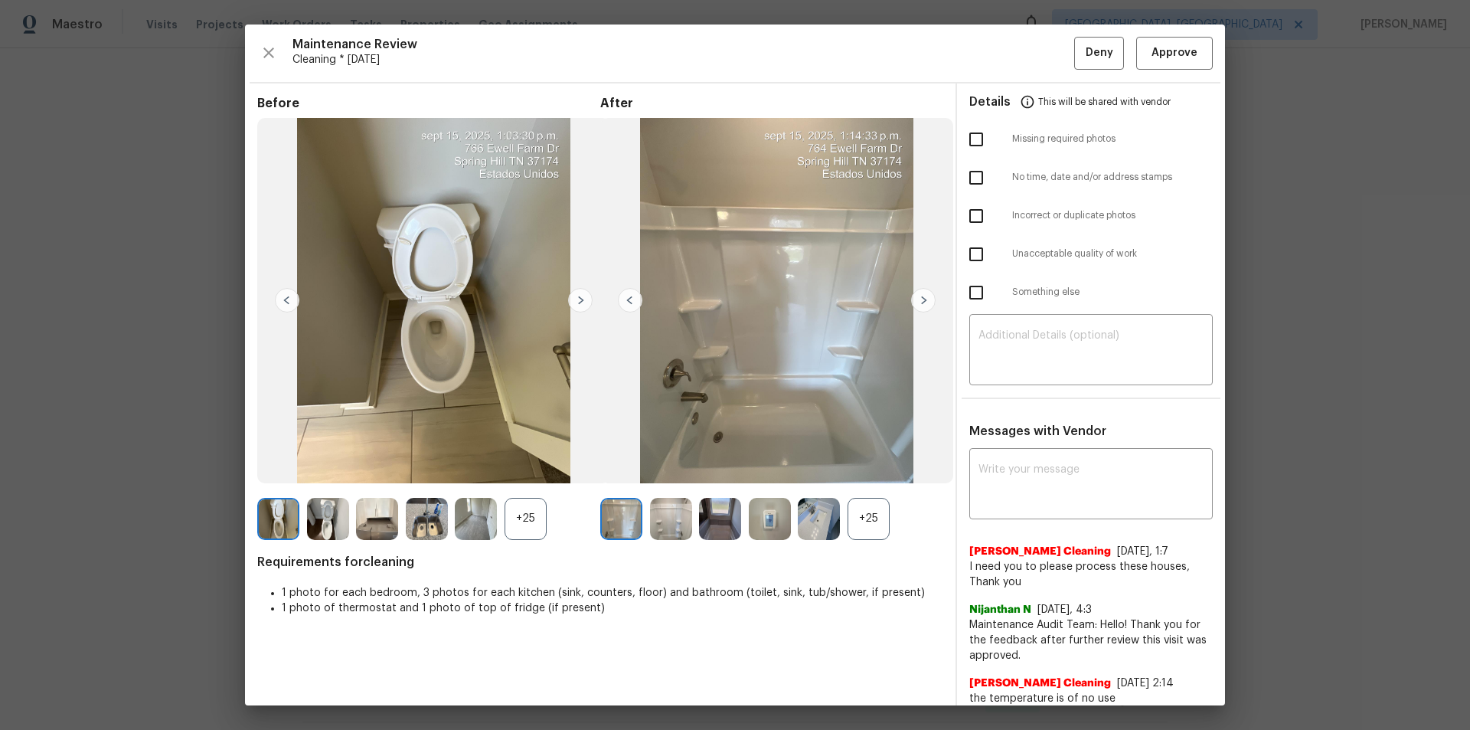
drag, startPoint x: 1182, startPoint y: 27, endPoint x: 1193, endPoint y: 51, distance: 27.1
click at [1045, 27] on div "Maintenance Review Cleaning * [DATE] Deny Approve Before +25 After +25 Requirem…" at bounding box center [735, 364] width 980 height 681
click at [1045, 47] on span "Approve" at bounding box center [1174, 53] width 52 height 19
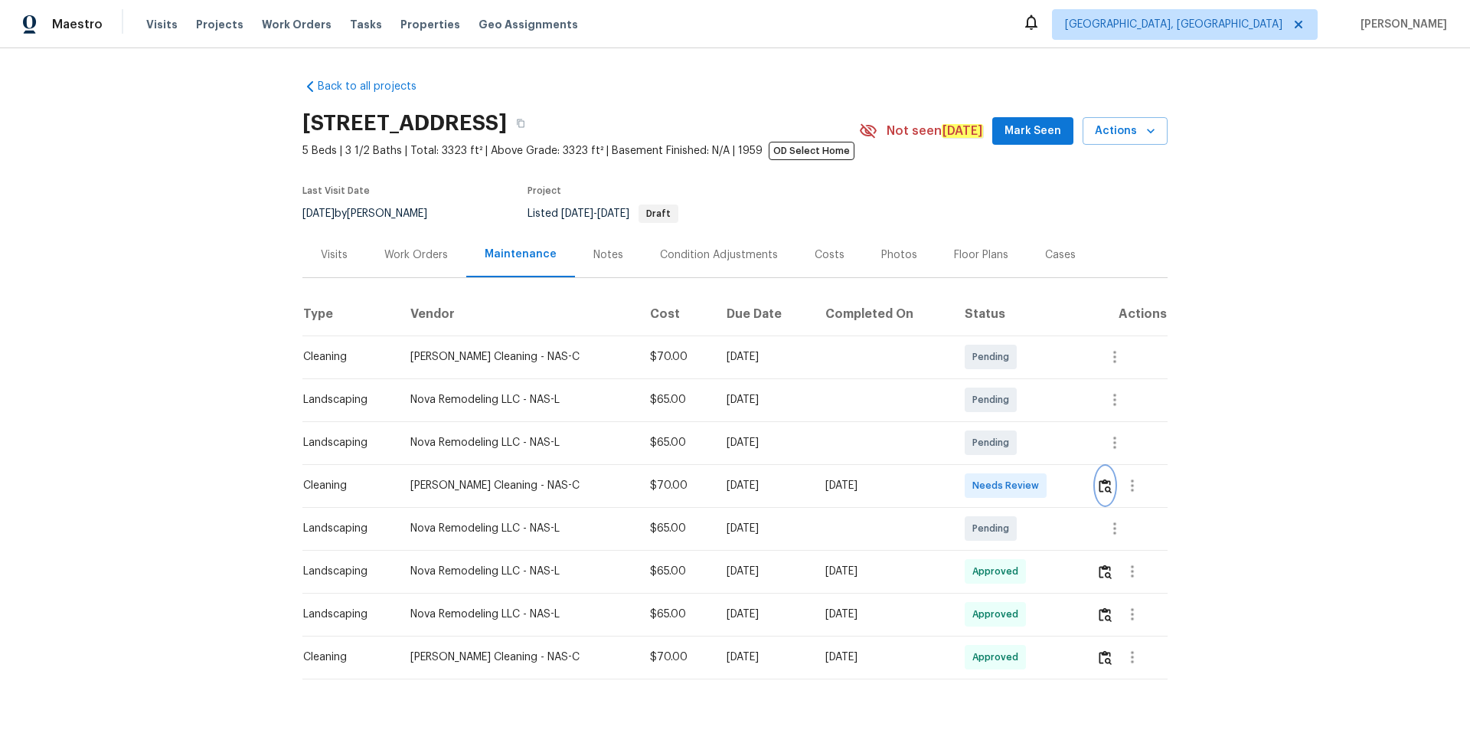
click at [1045, 484] on img "button" at bounding box center [1104, 485] width 13 height 15
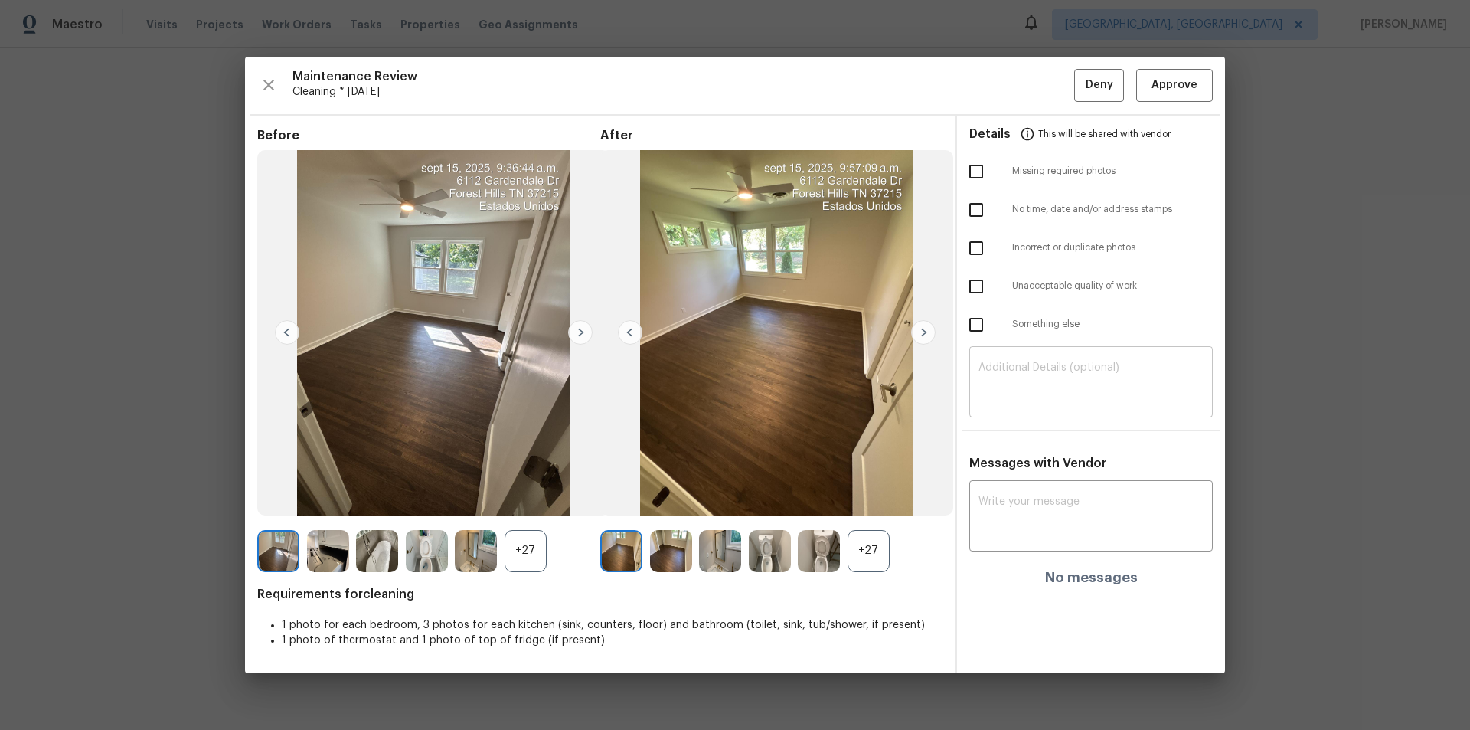
click at [1045, 408] on div "​" at bounding box center [1090, 383] width 243 height 67
paste textarea "Maintenance Audit Team: Hello! Unfortunately, this cleaning visit completed on …"
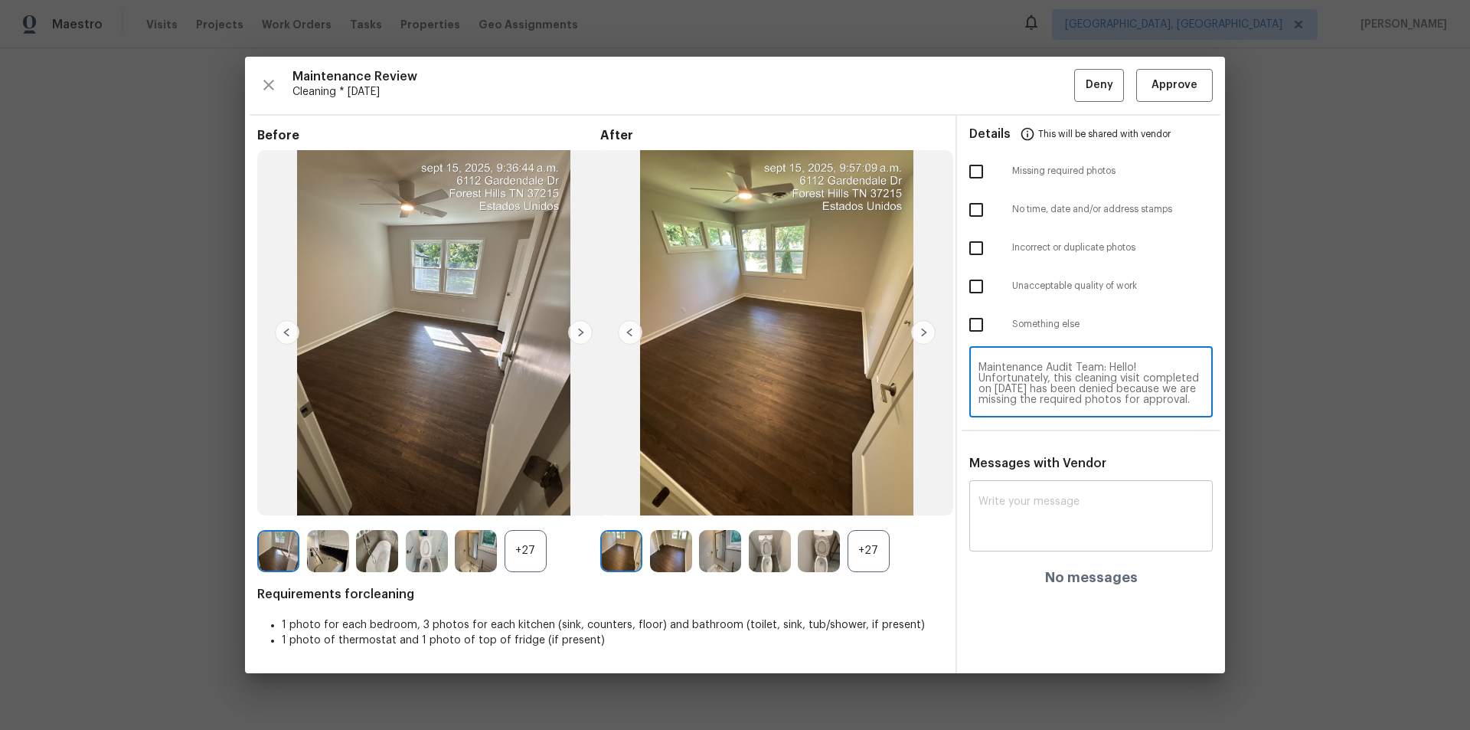
scroll to position [150, 0]
type textarea "Maintenance Audit Team: Hello! Unfortunately, this cleaning visit completed on …"
click at [1040, 490] on textarea at bounding box center [1090, 517] width 225 height 43
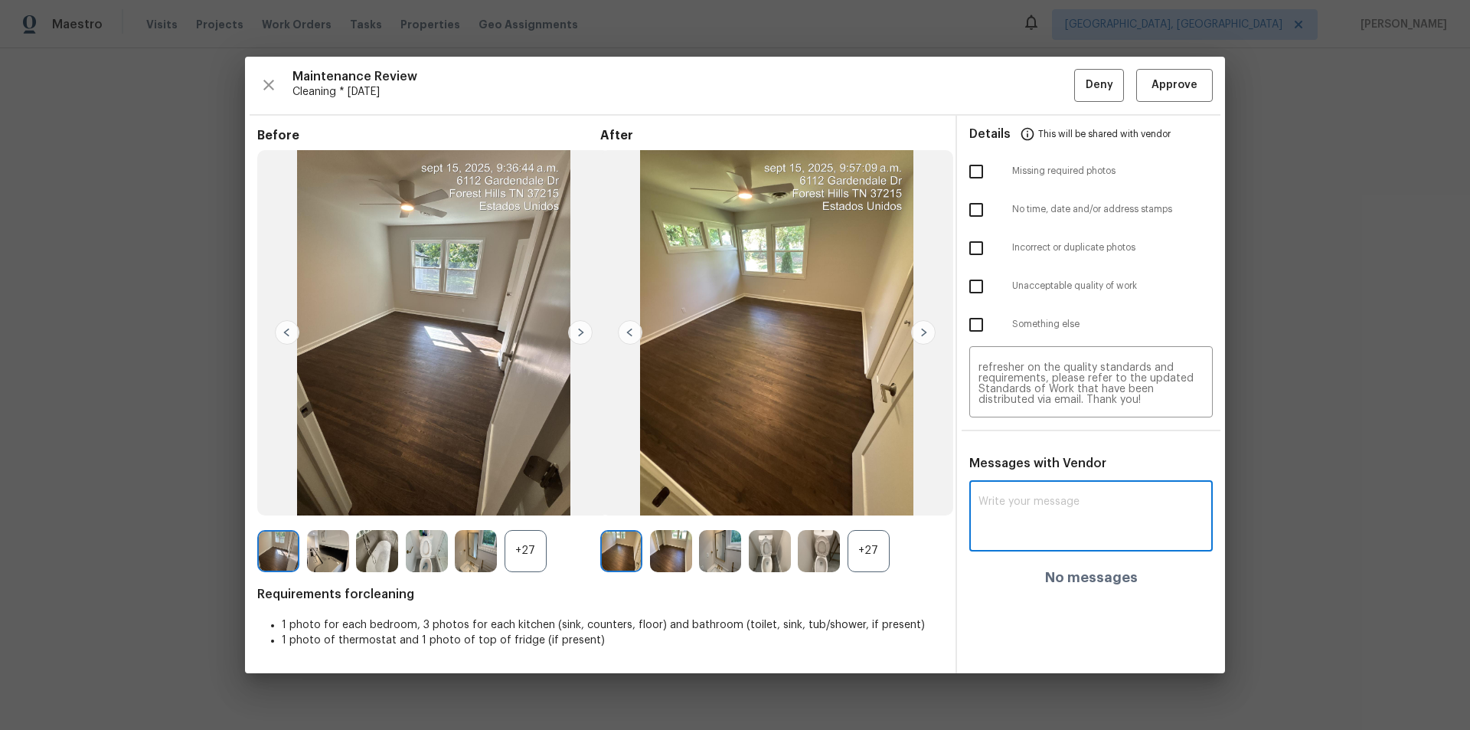
paste textarea "Maintenance Audit Team: Hello! Unfortunately, this cleaning visit completed on …"
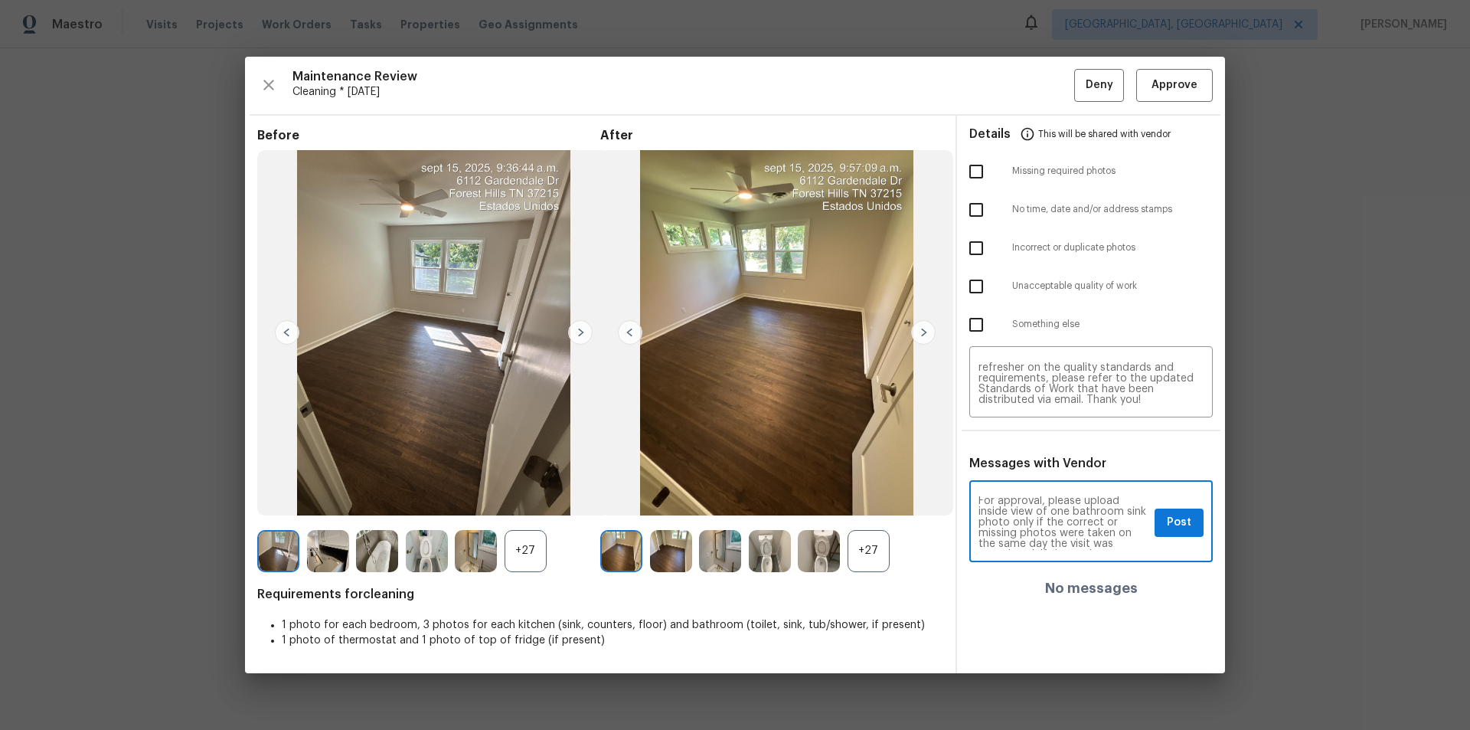
scroll to position [61, 0]
type textarea "Maintenance Audit Team: Hello! Unfortunately, this cleaning visit completed on …"
click at [977, 170] on input "checkbox" at bounding box center [976, 171] width 32 height 32
checkbox input "true"
click at [1045, 490] on span "Post" at bounding box center [1179, 522] width 24 height 19
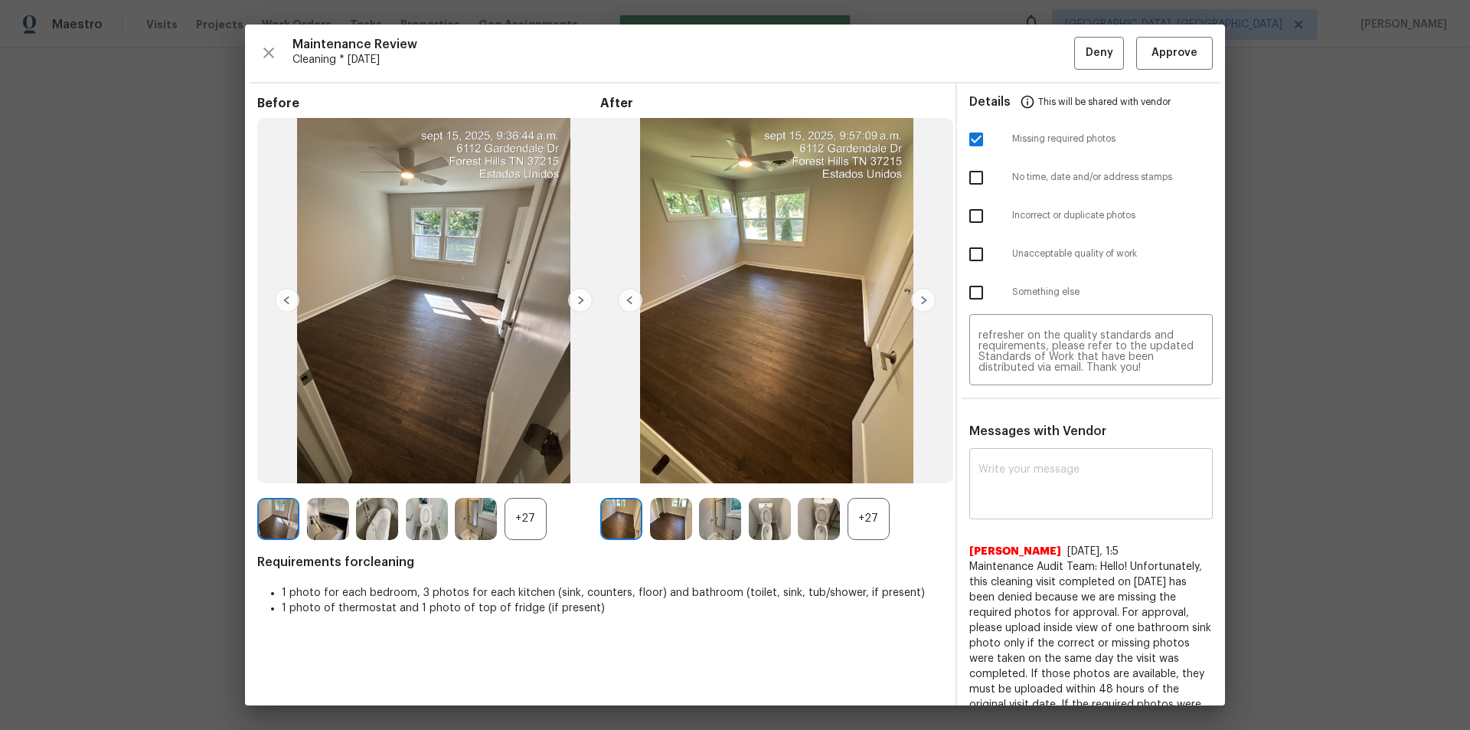
scroll to position [0, 0]
click at [1045, 54] on span "Deny" at bounding box center [1099, 53] width 28 height 19
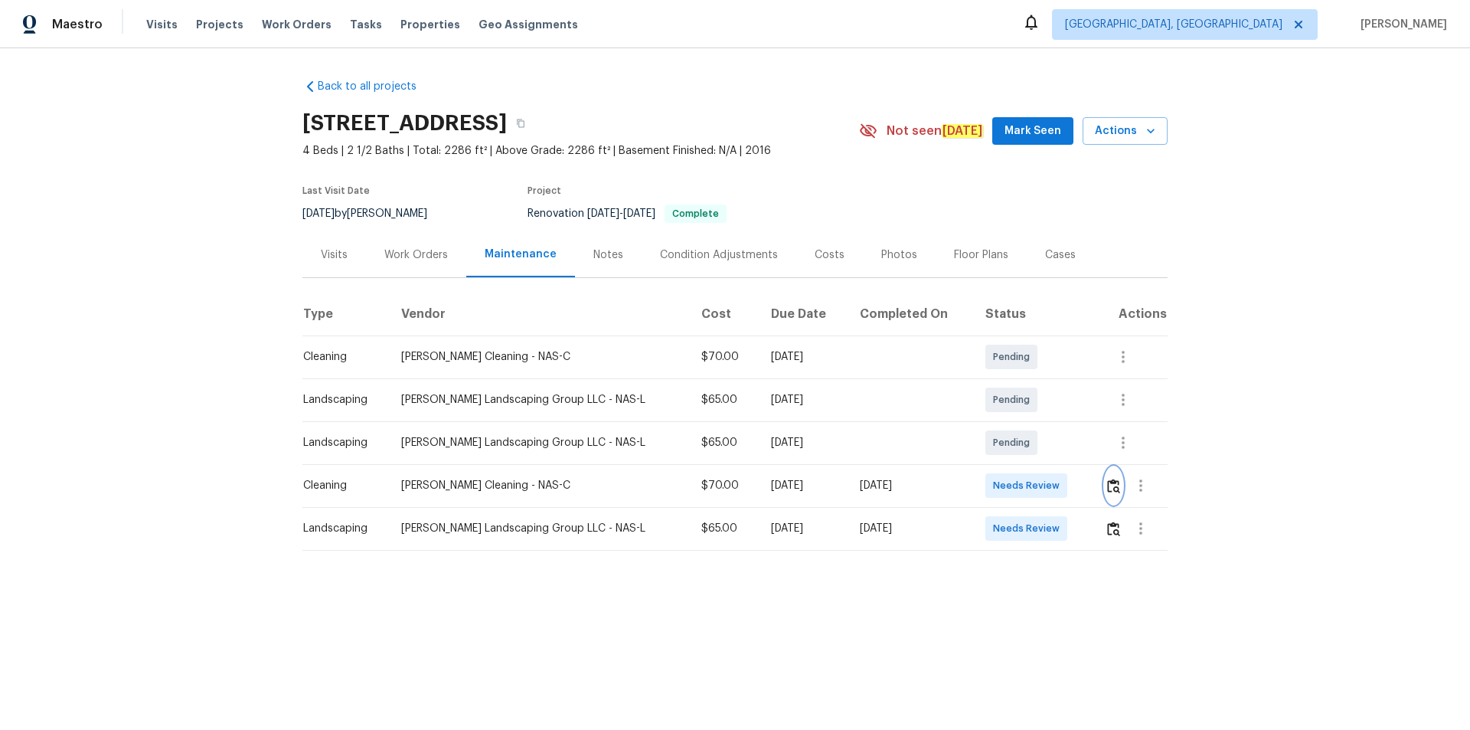
click at [1045, 489] on img "button" at bounding box center [1113, 485] width 13 height 15
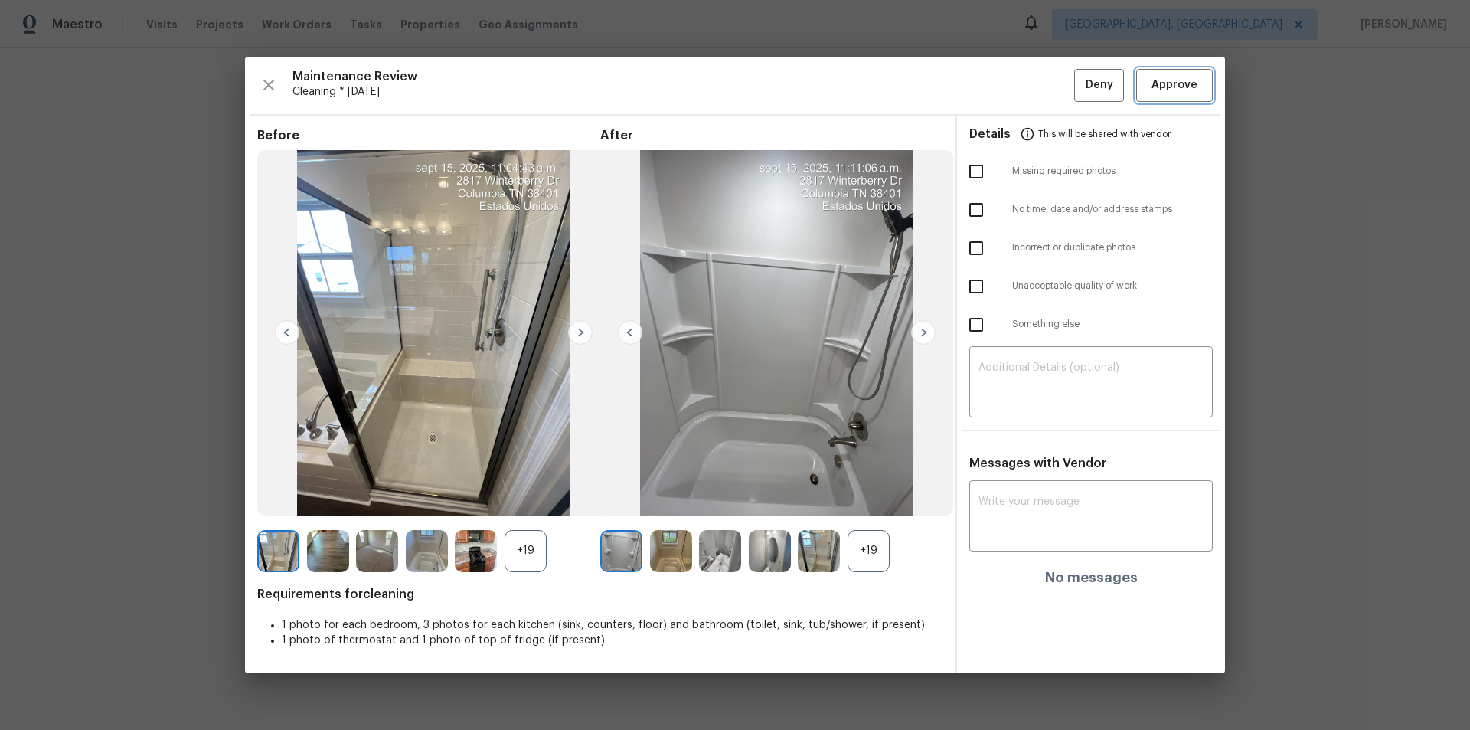
click at [1045, 84] on span "Approve" at bounding box center [1174, 85] width 46 height 19
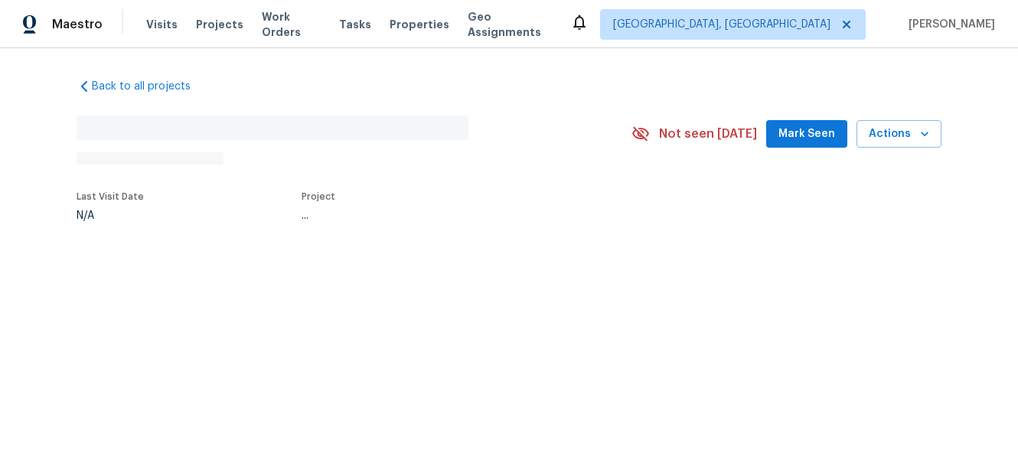
drag, startPoint x: 1744, startPoint y: -2, endPoint x: 1719, endPoint y: -158, distance: 158.1
